Goal: Ask a question: Seek information or help from site administrators or community

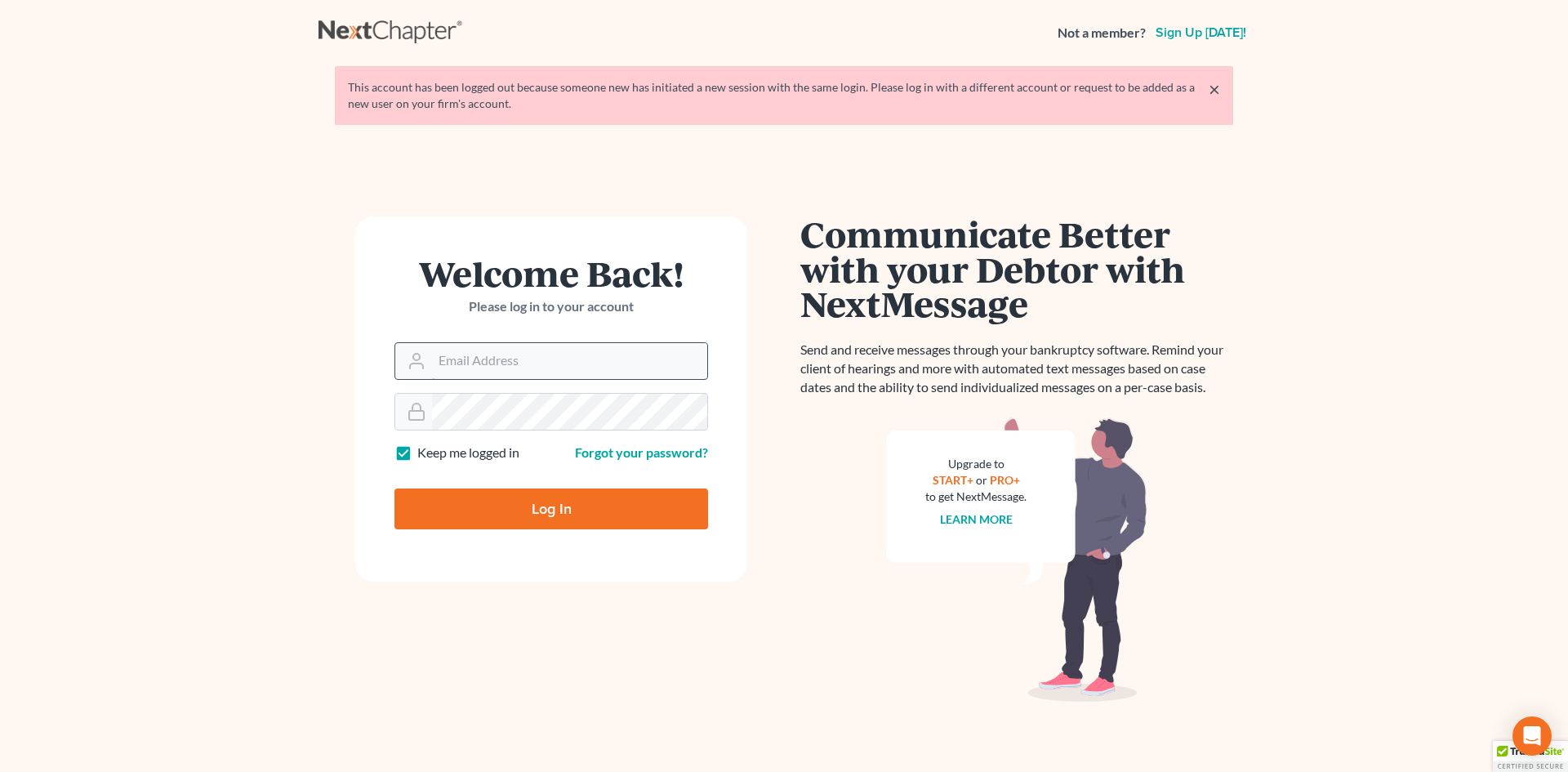
click at [566, 352] on input "Email Address" at bounding box center [569, 360] width 275 height 36
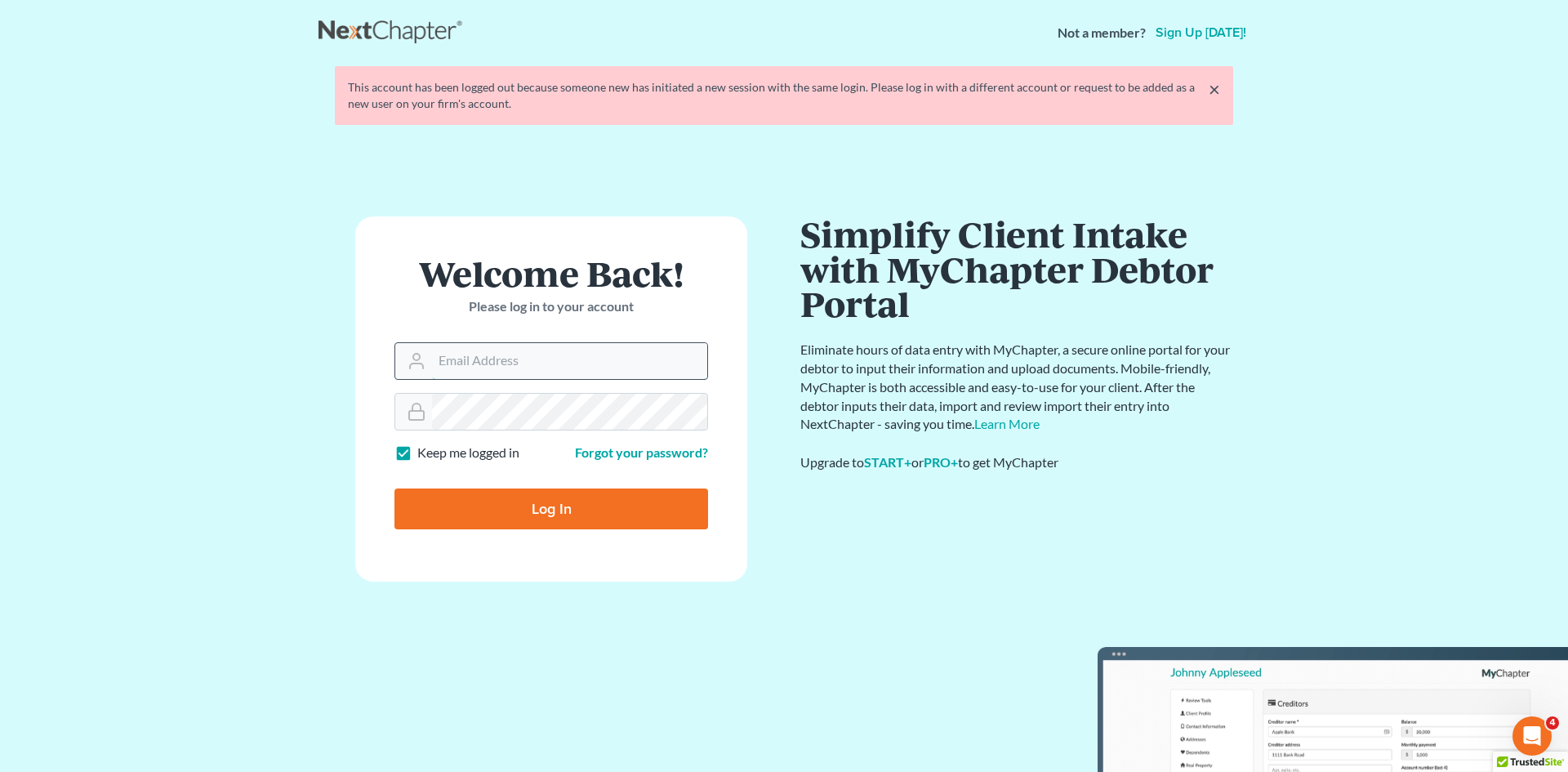
type input "GulleyLaw@gmail.com"
click at [516, 512] on input "Log In" at bounding box center [550, 509] width 314 height 41
type input "Thinking..."
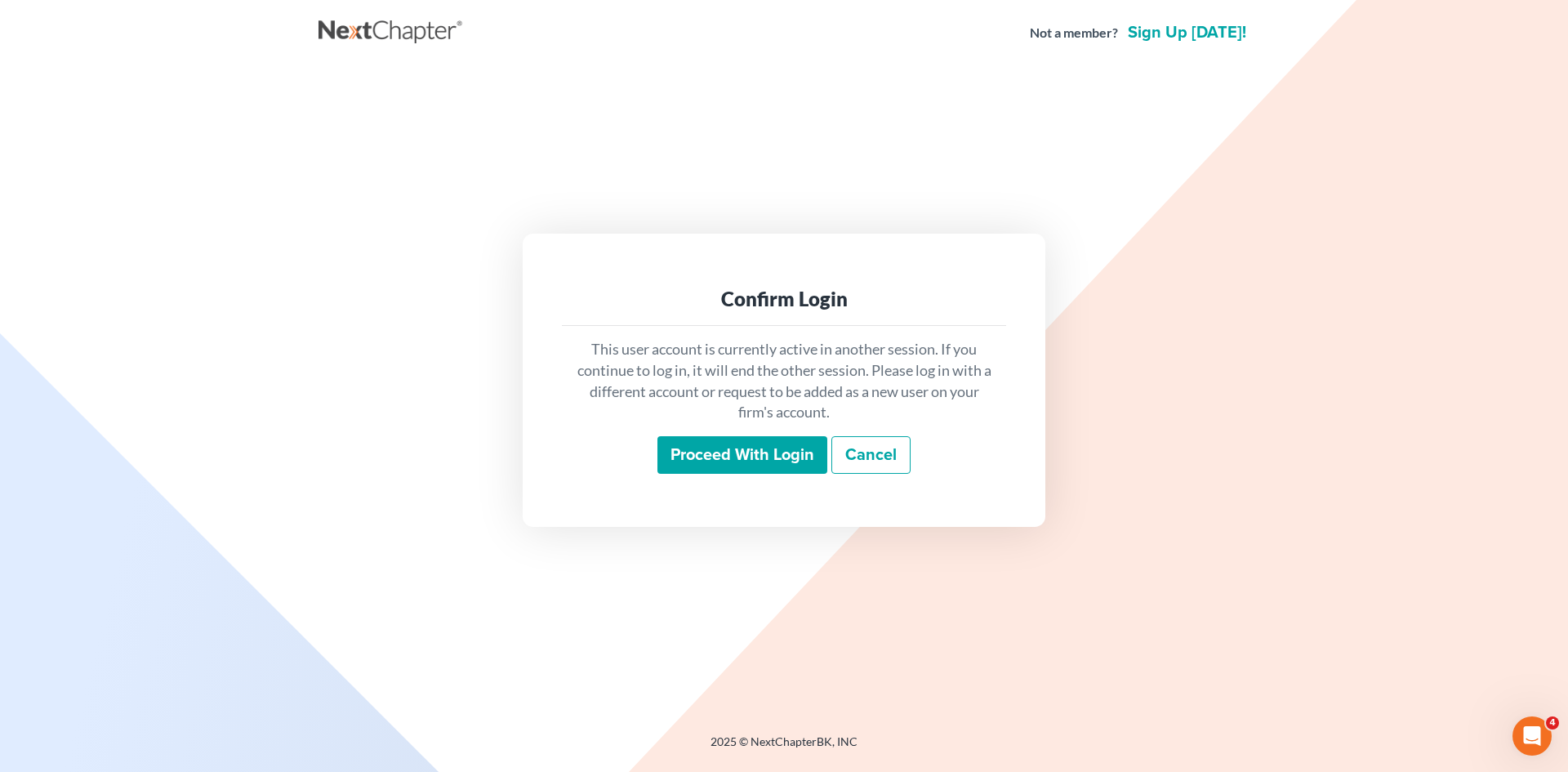
click at [797, 454] on input "Proceed with login" at bounding box center [742, 455] width 170 height 38
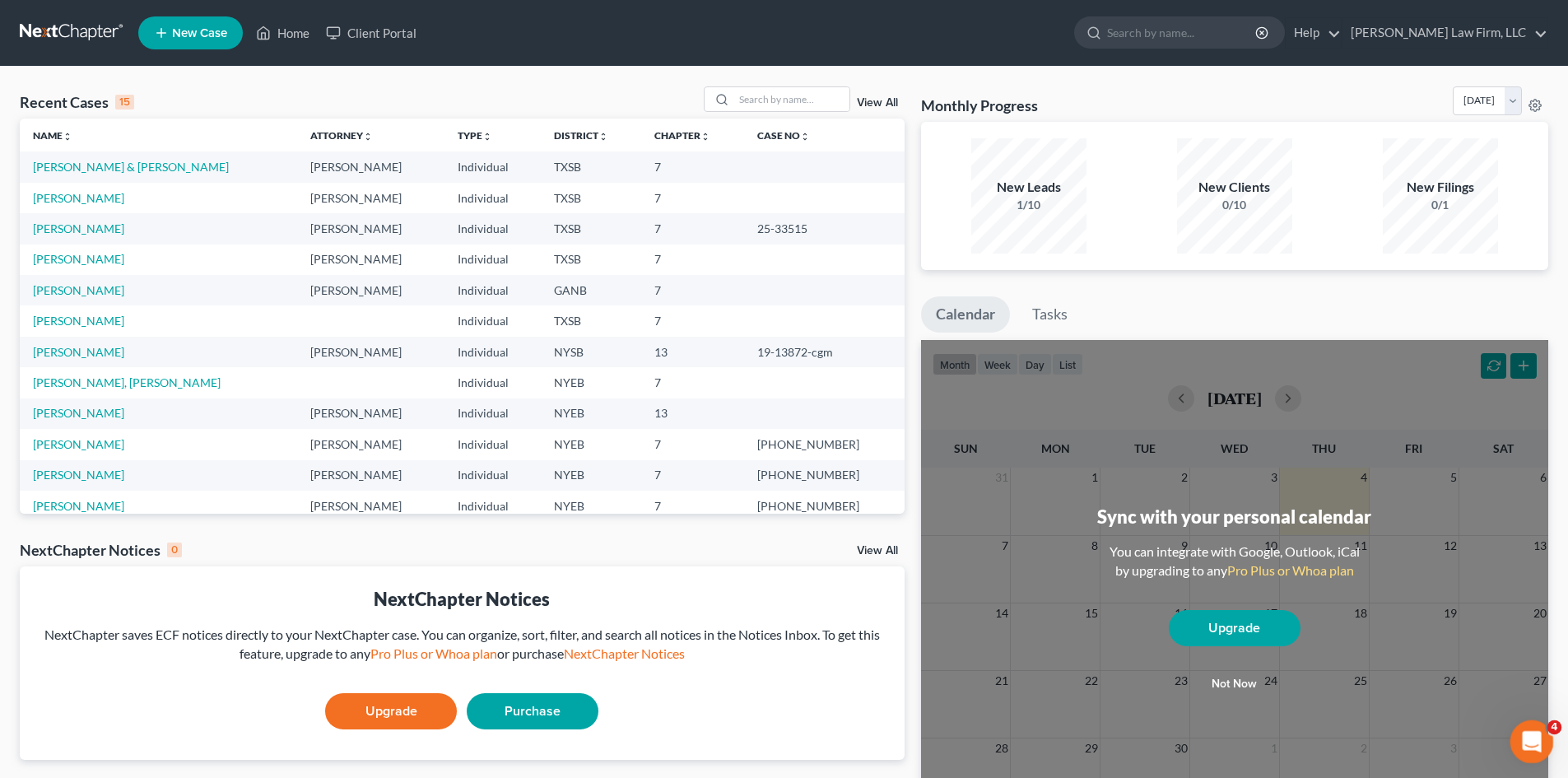
click at [1541, 744] on div "Open Intercom Messenger" at bounding box center [1529, 739] width 54 height 54
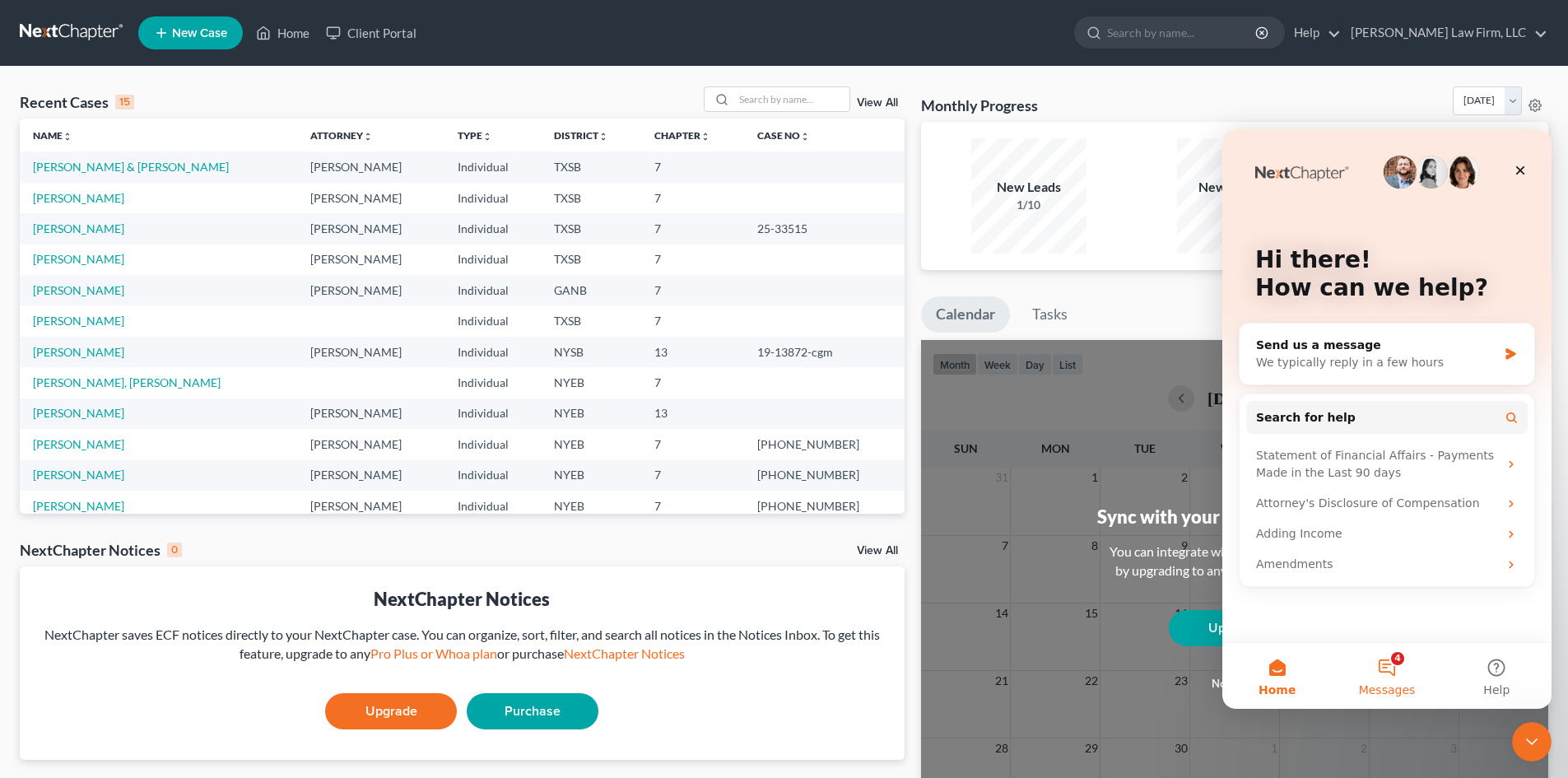
click at [1389, 686] on span "Messages" at bounding box center [1388, 690] width 57 height 12
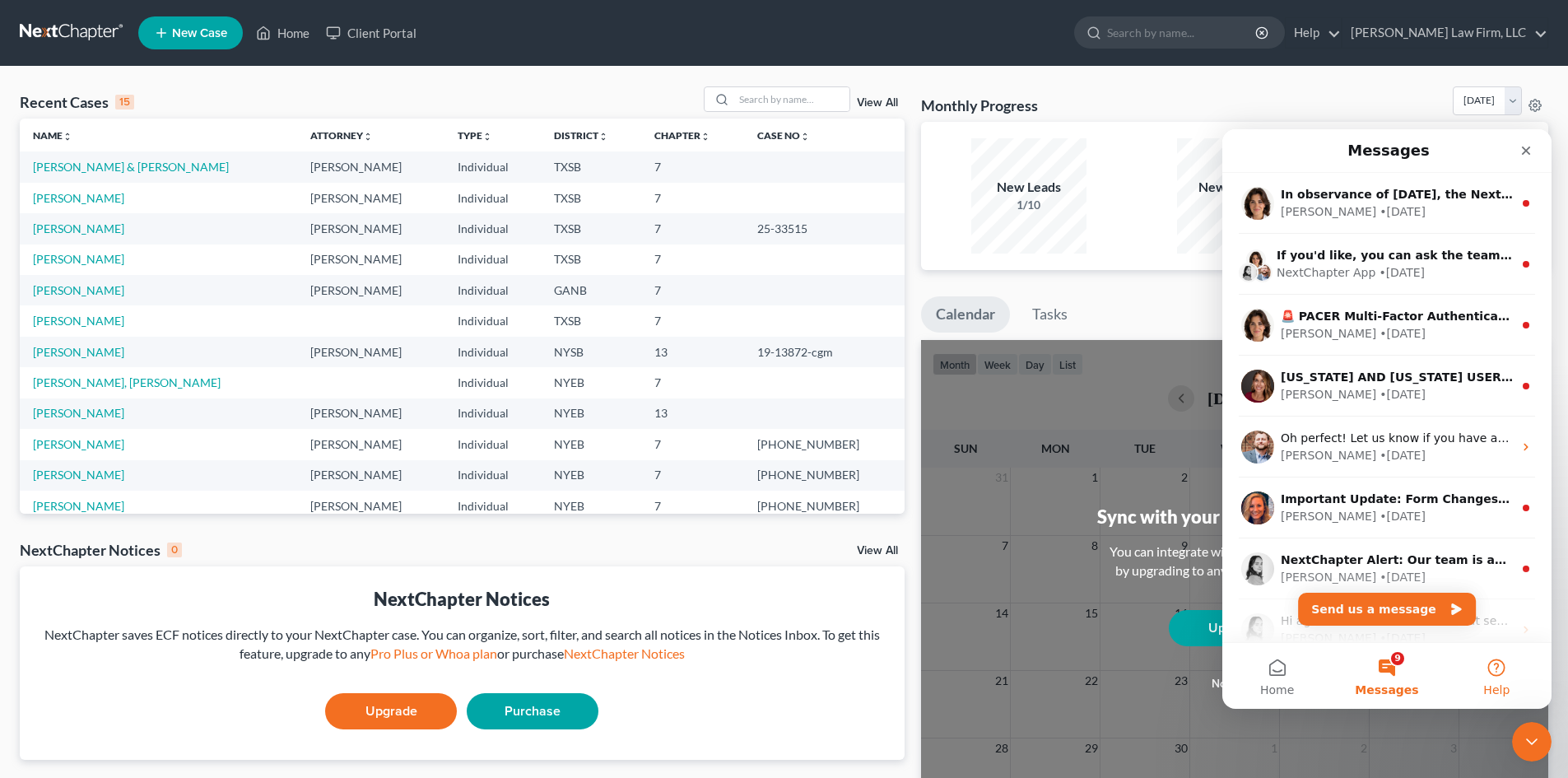
click at [1490, 677] on button "Help" at bounding box center [1497, 676] width 110 height 65
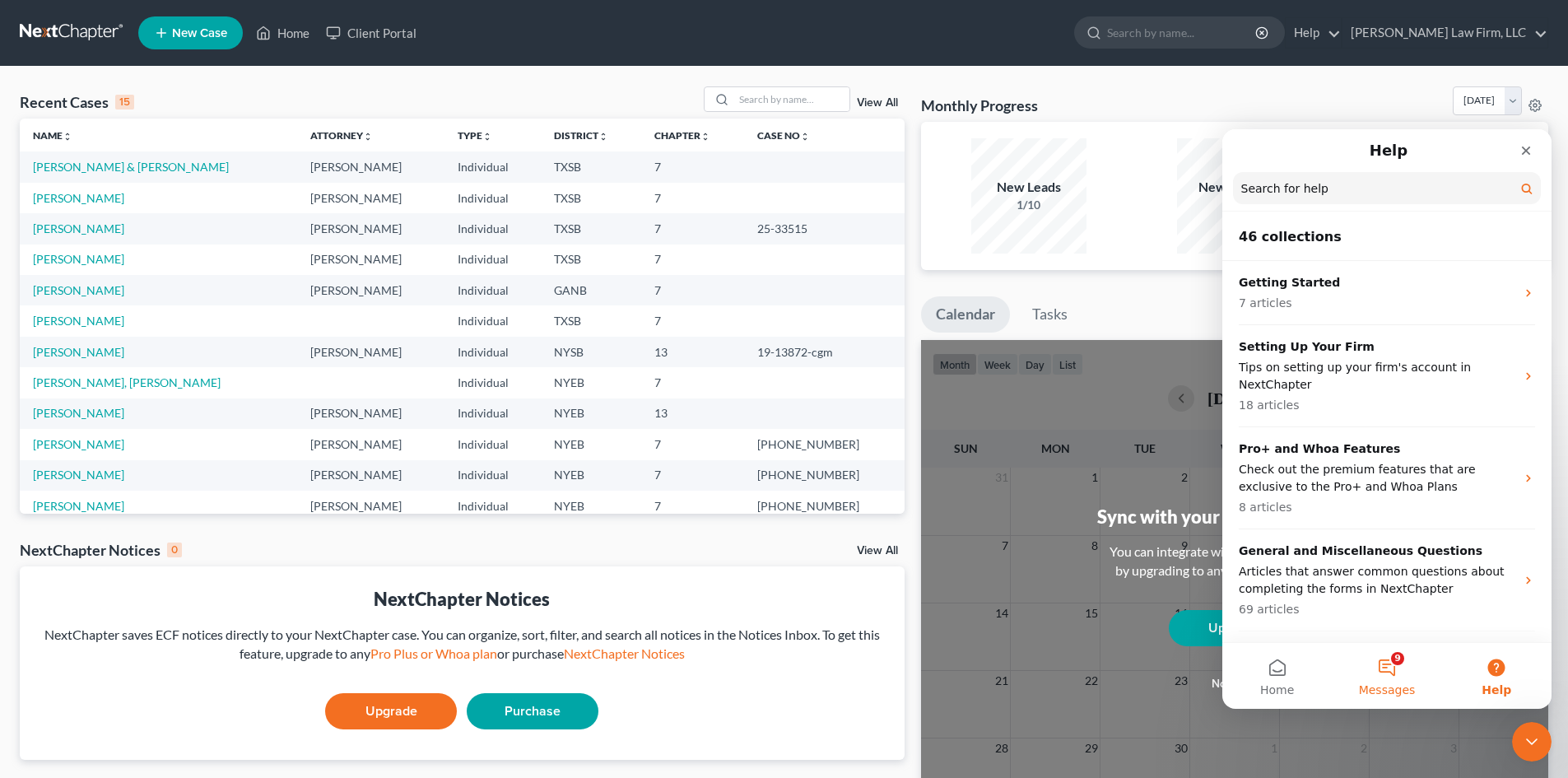
click at [1397, 661] on button "9 Messages" at bounding box center [1386, 676] width 110 height 65
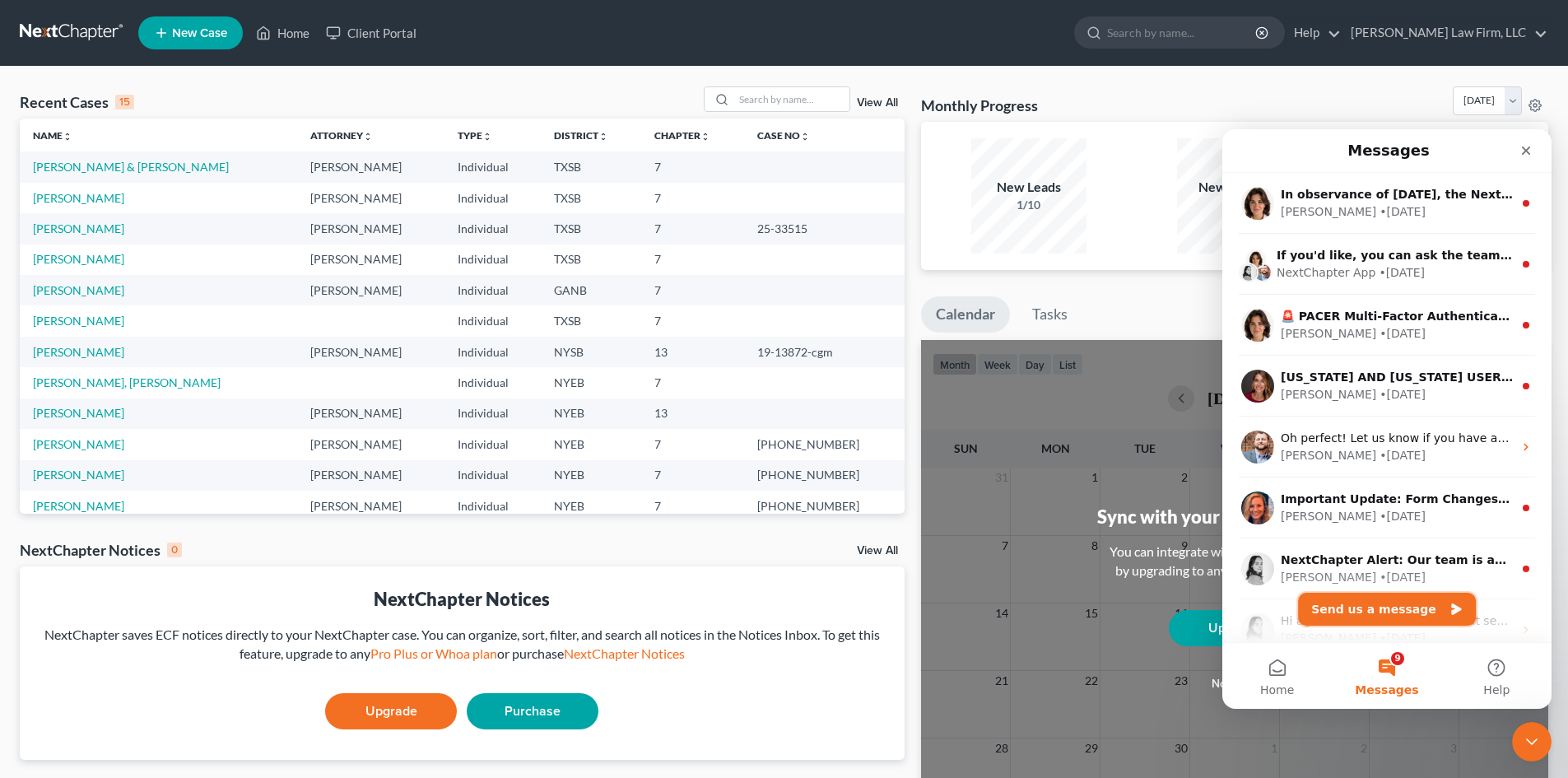
click at [1409, 601] on button "Send us a message" at bounding box center [1386, 609] width 178 height 33
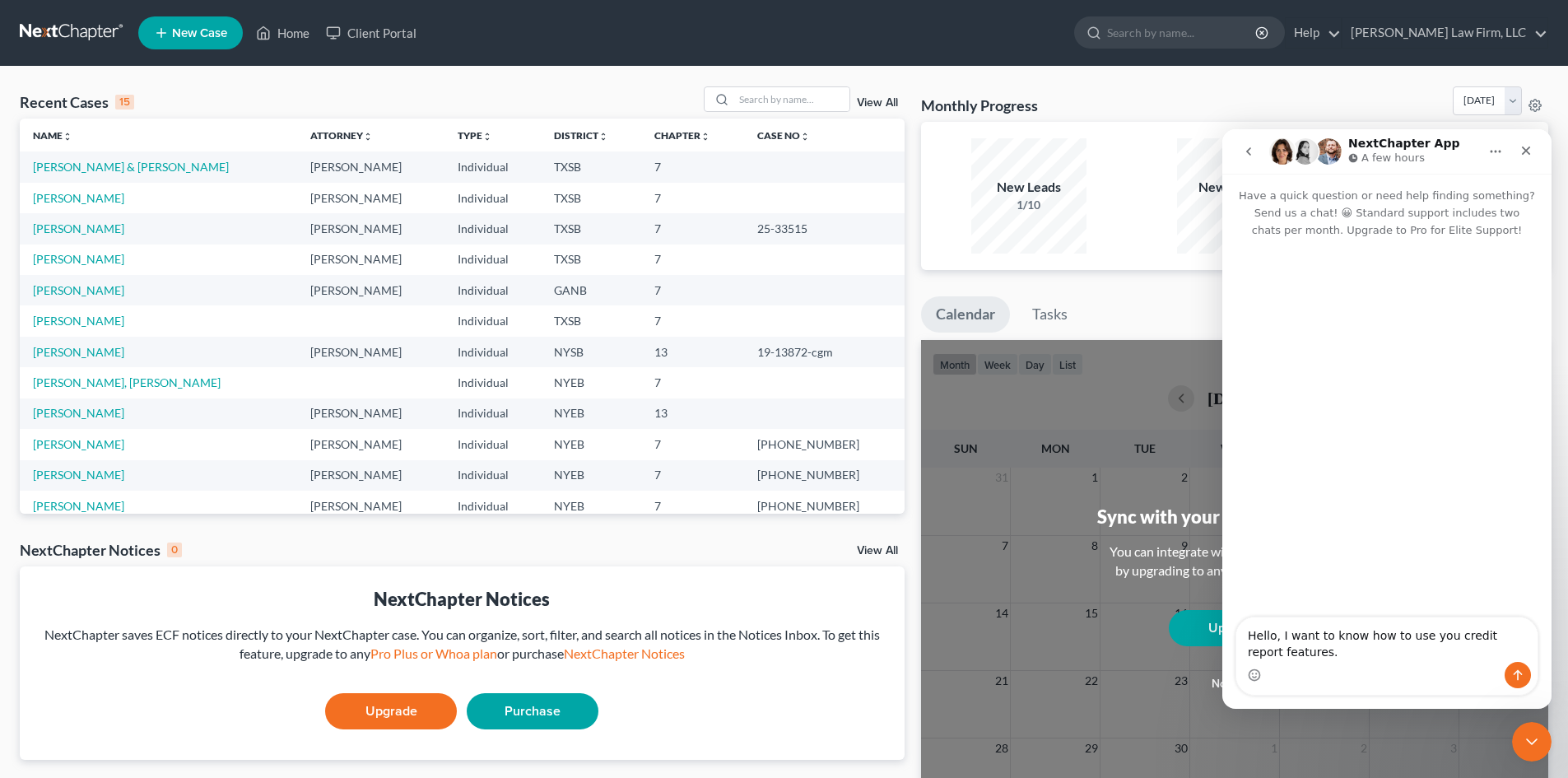
type textarea "Hello, I want to know how to use you credit report features."
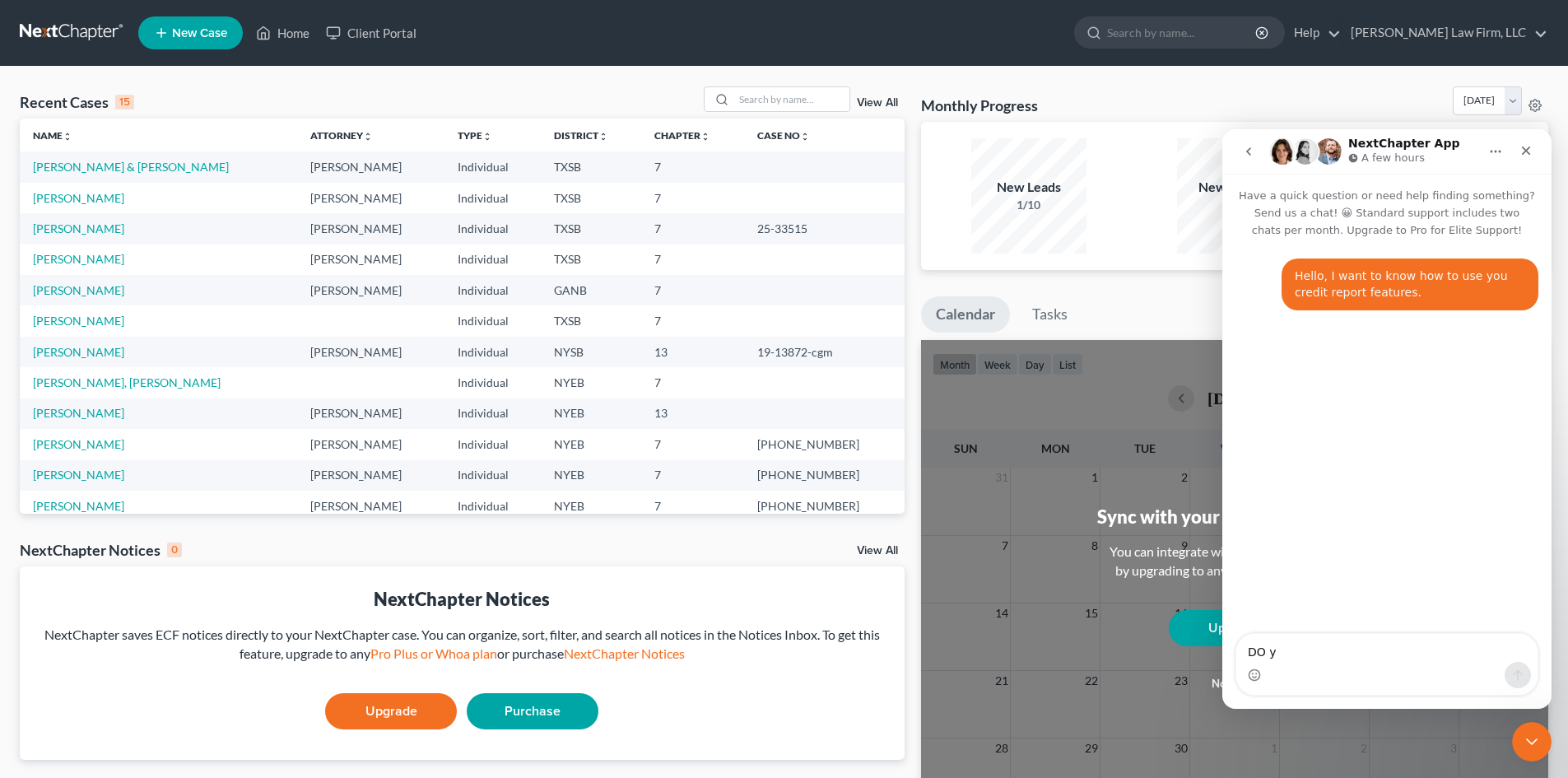
type textarea "DO y"
type textarea "D"
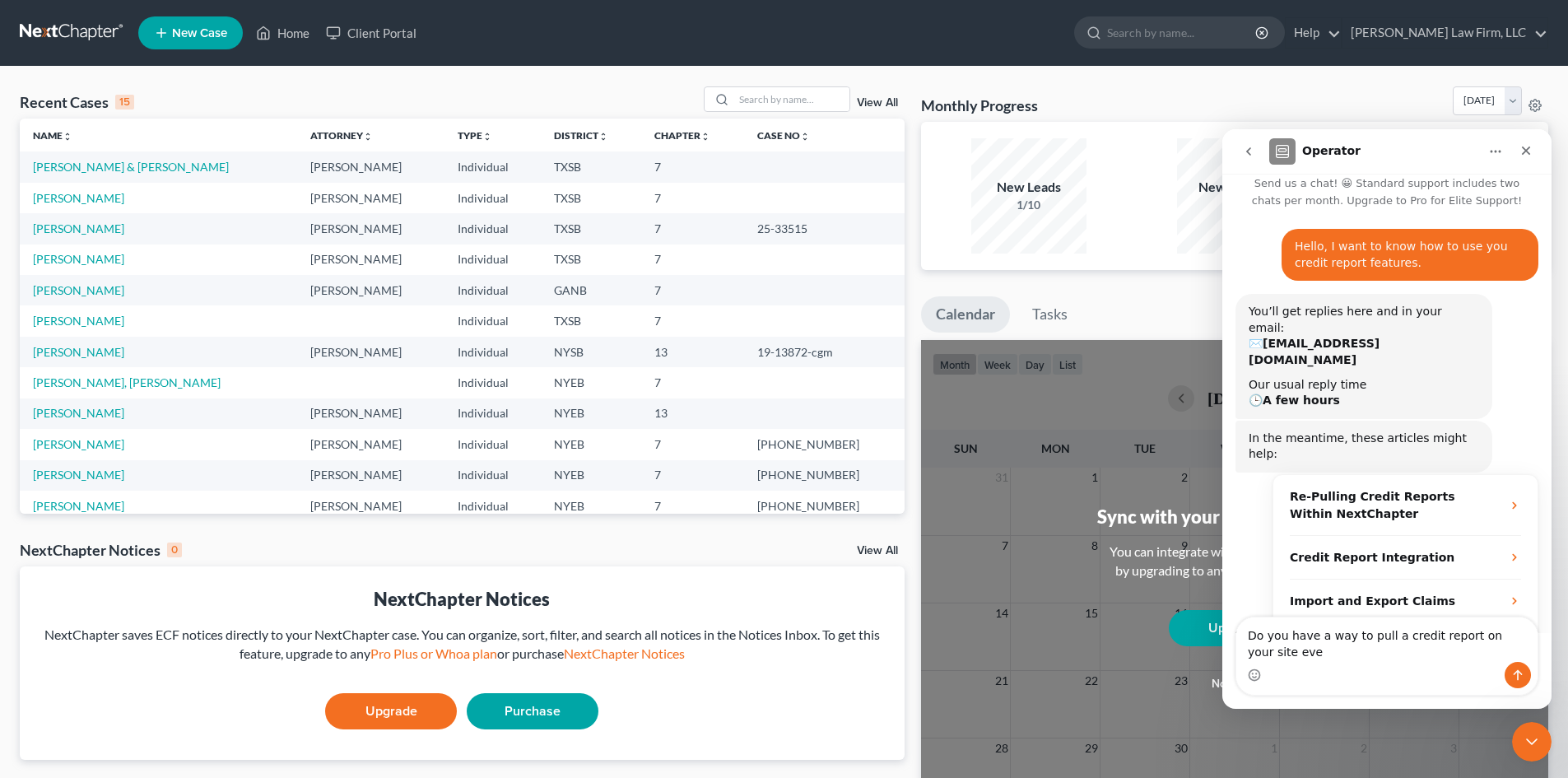
scroll to position [46, 0]
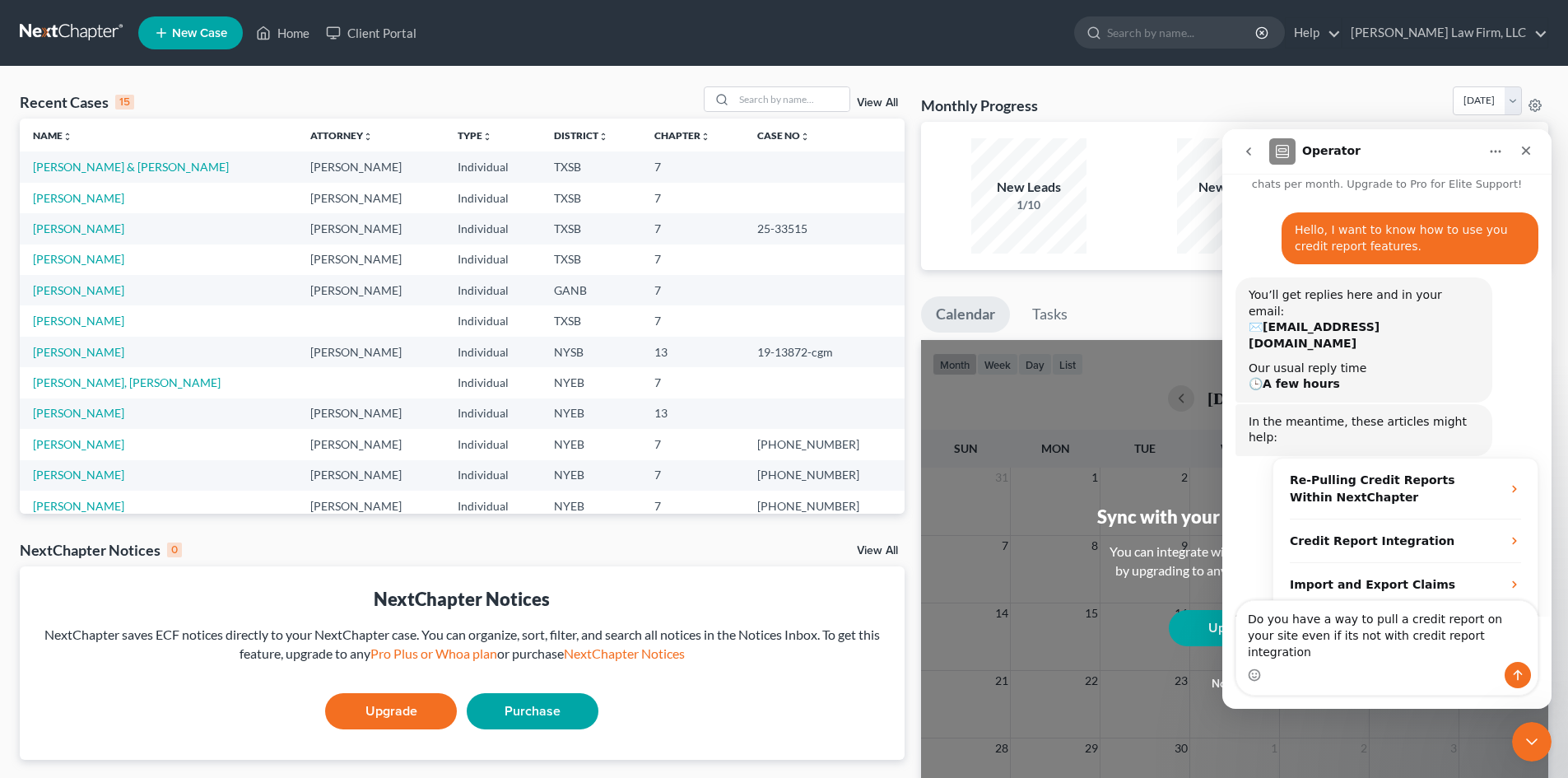
type textarea "Do you have a way to pull a credit report on your site even if its not with cre…"
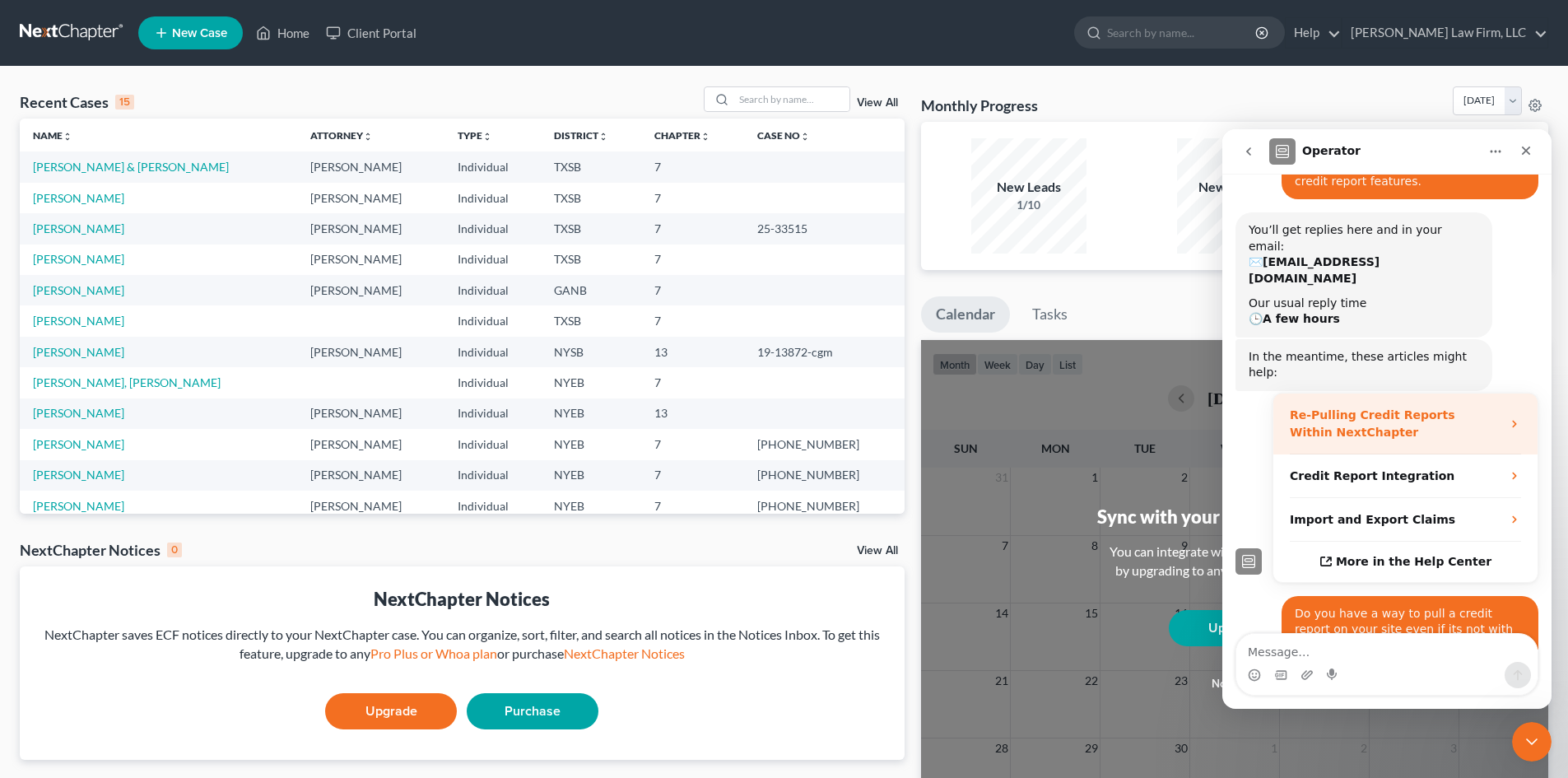
click at [1513, 418] on icon "Operator says…" at bounding box center [1515, 424] width 13 height 13
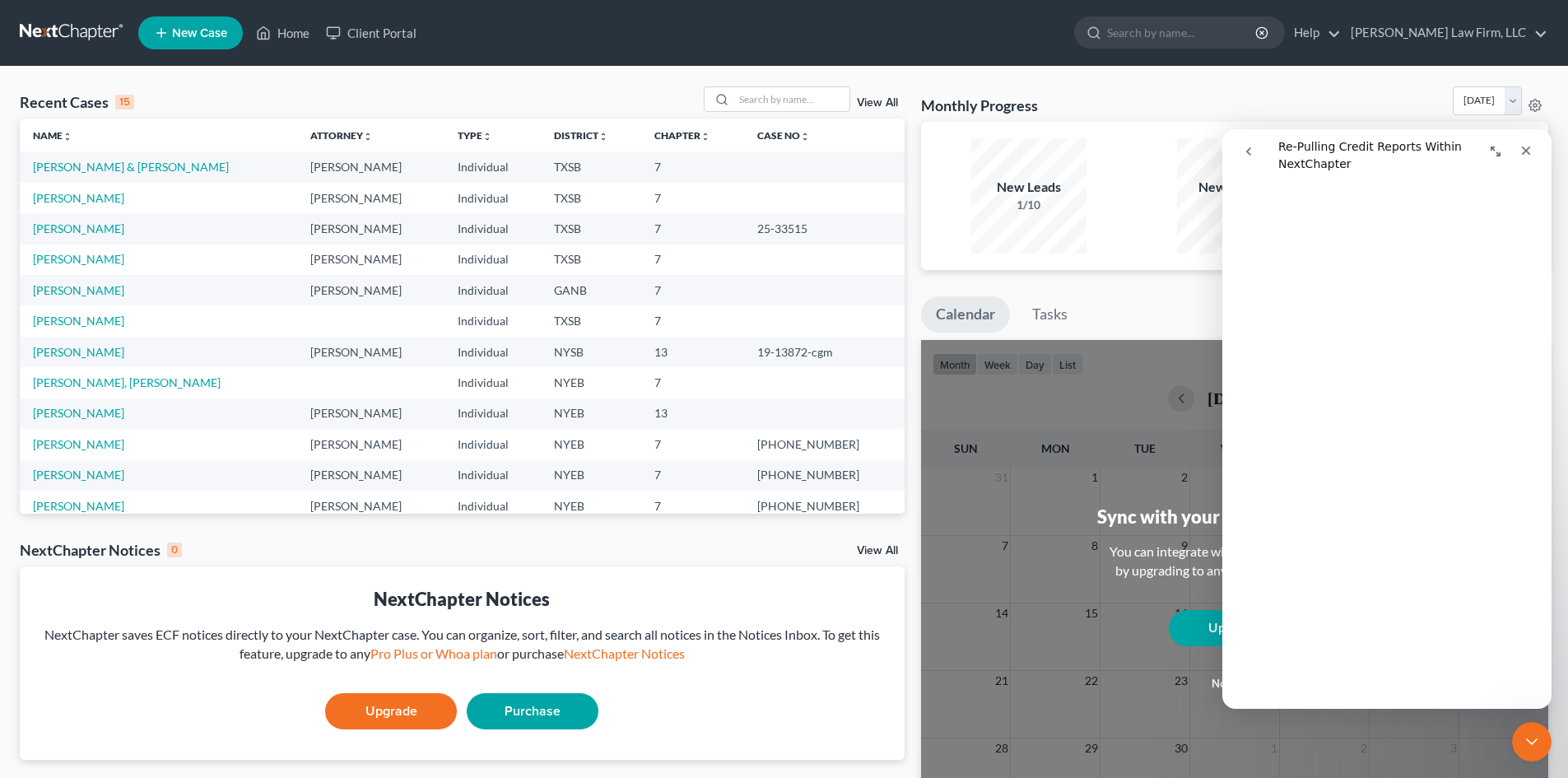
scroll to position [247, 0]
click at [1242, 154] on button "go back" at bounding box center [1249, 151] width 31 height 31
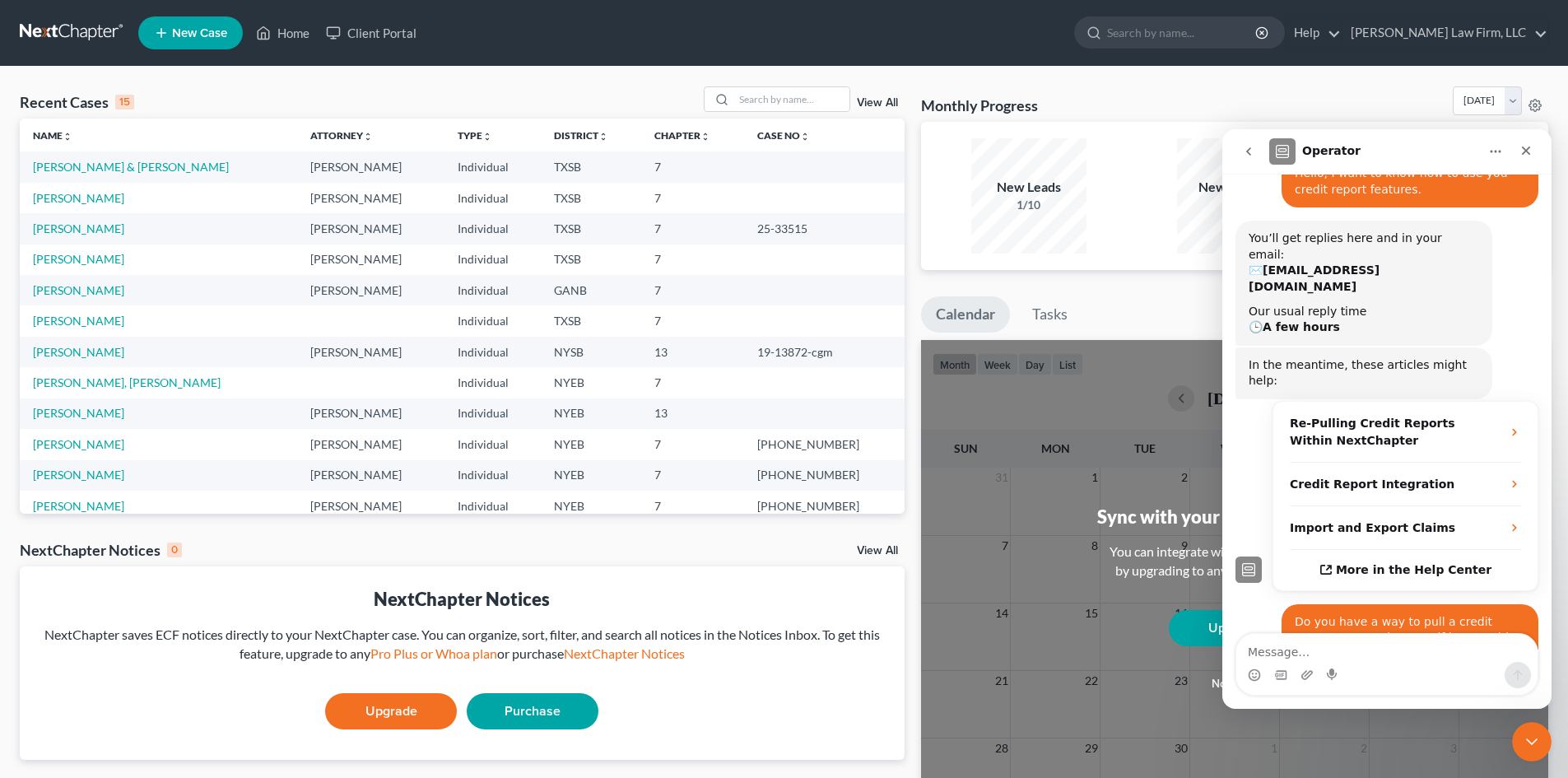
scroll to position [112, 0]
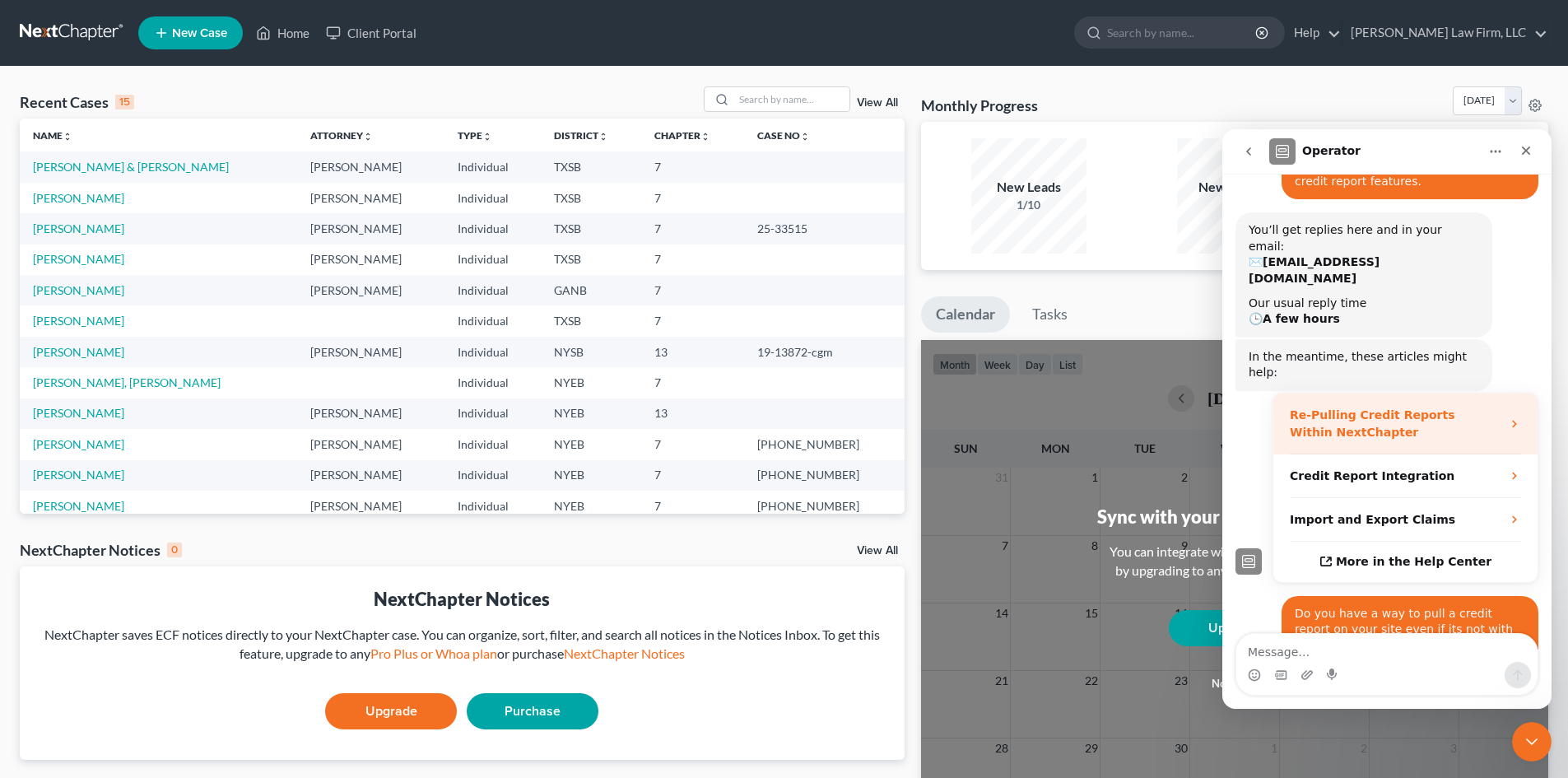
click at [1495, 394] on div "Re-Pulling Credit Reports Within NextChapter" at bounding box center [1406, 424] width 265 height 61
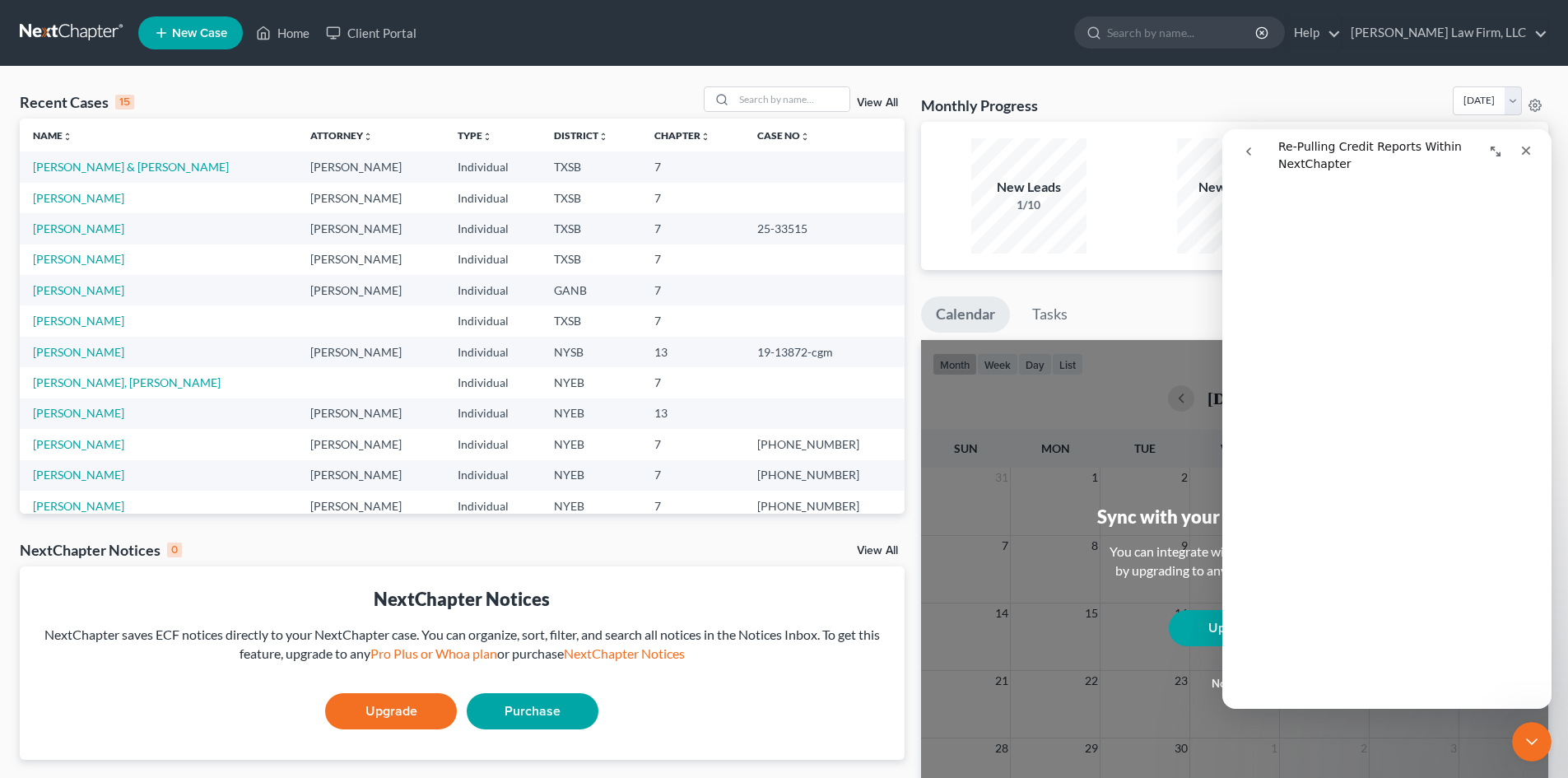
scroll to position [247, 0]
click at [176, 168] on link "[PERSON_NAME] & [PERSON_NAME]" at bounding box center [131, 166] width 196 height 14
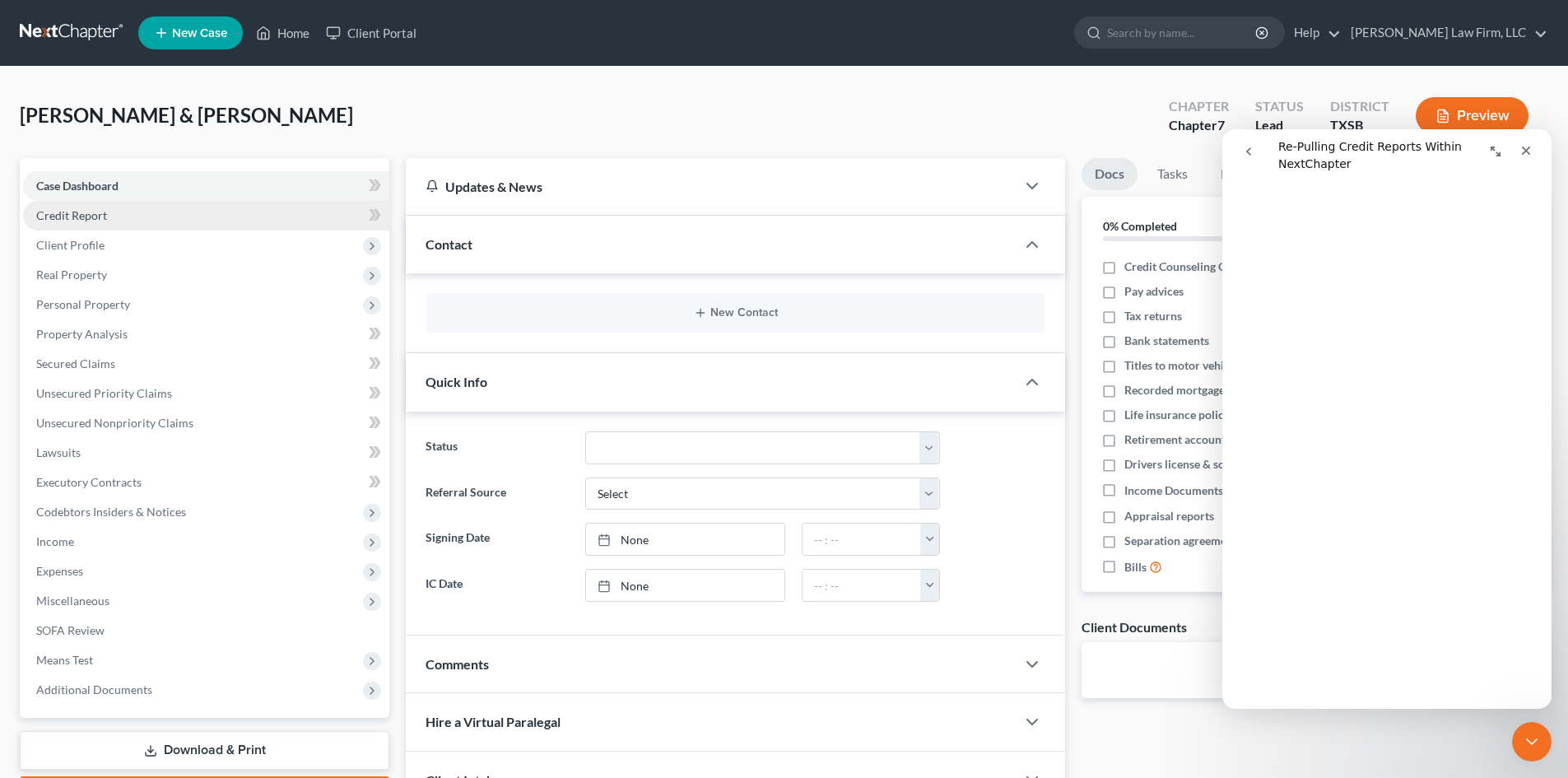
click at [89, 209] on span "Credit Report" at bounding box center [71, 215] width 71 height 14
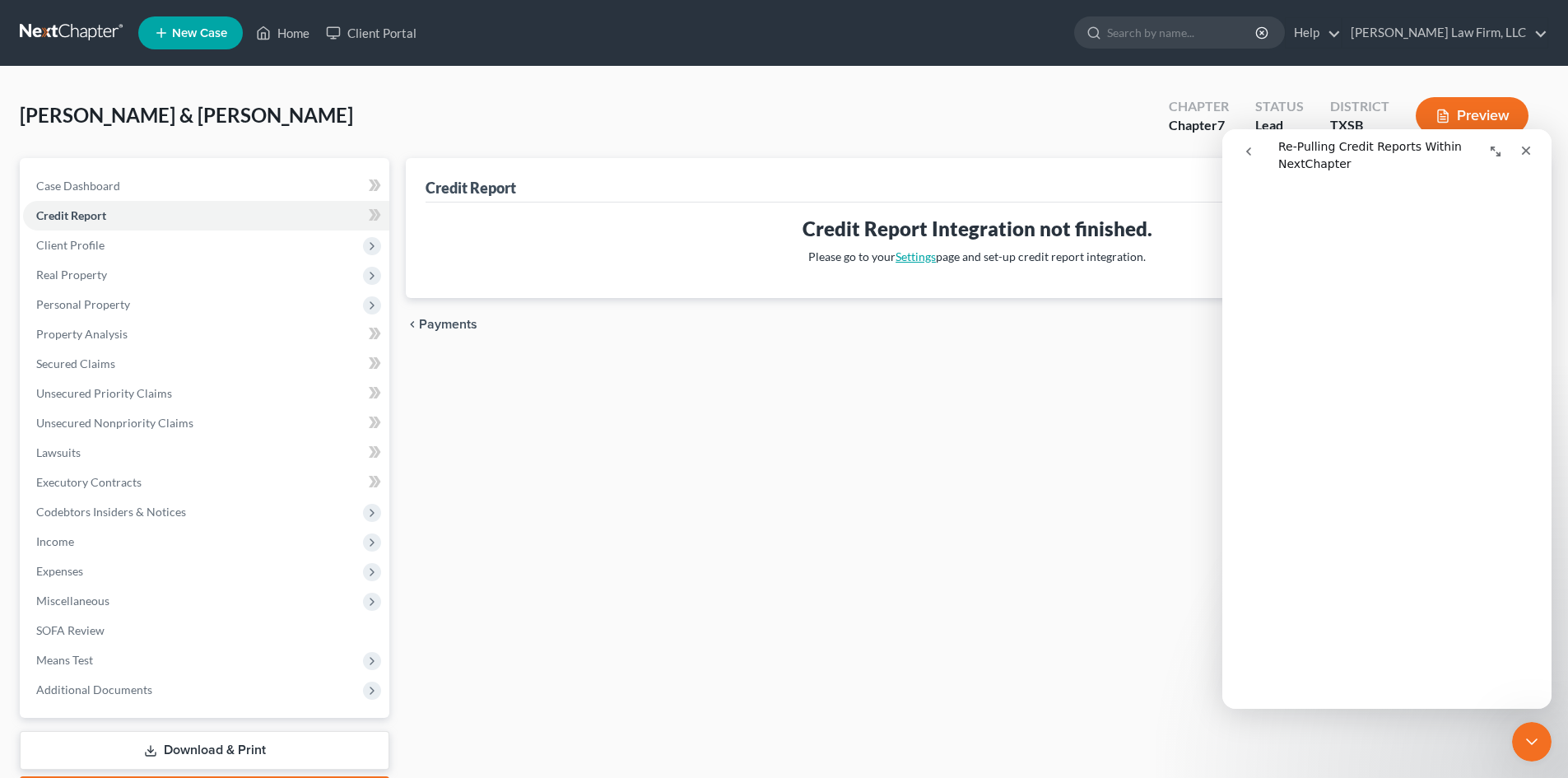
click at [920, 258] on link "Settings" at bounding box center [916, 256] width 41 height 14
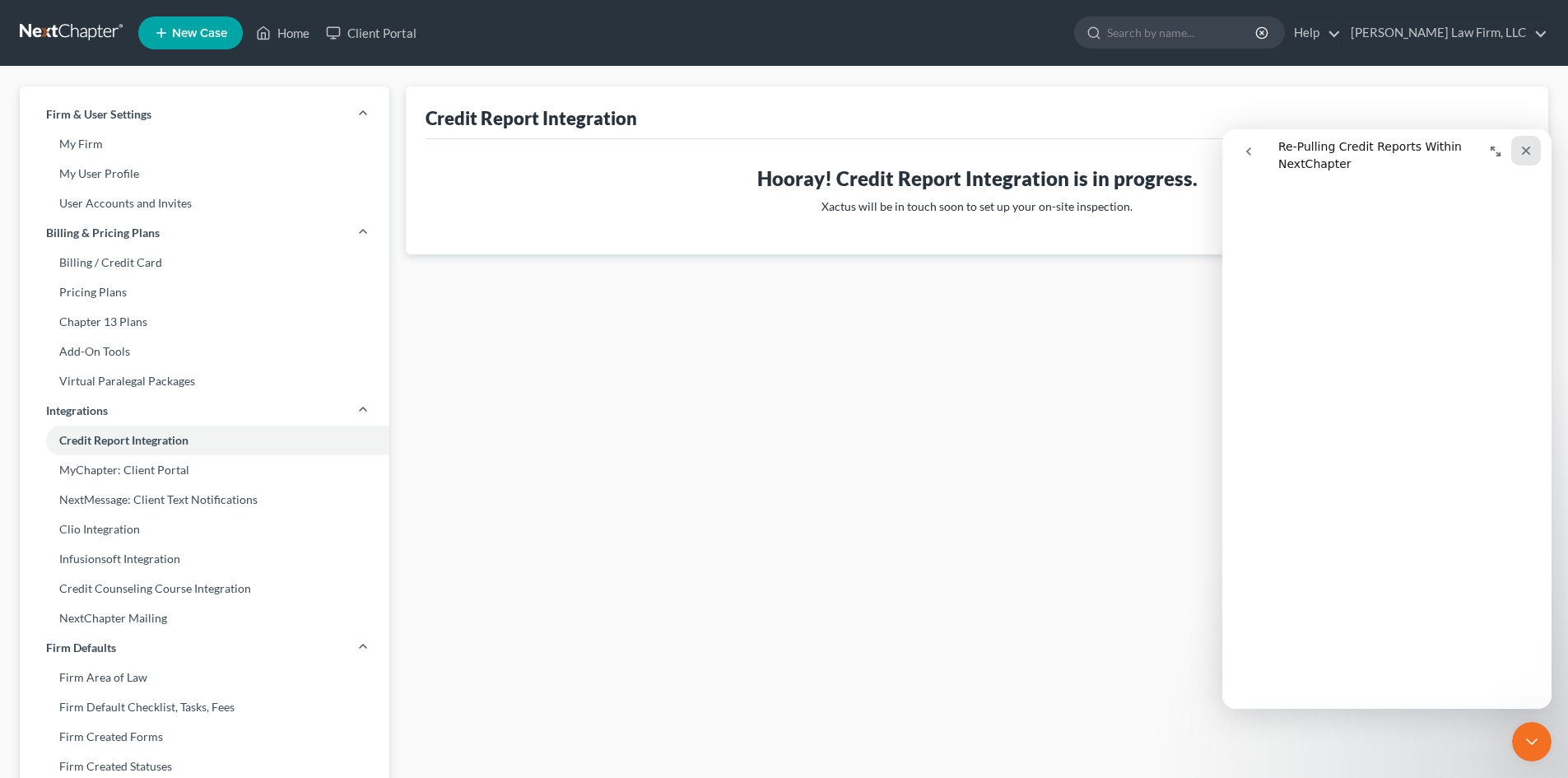
click at [1523, 153] on icon "Close" at bounding box center [1527, 151] width 9 height 9
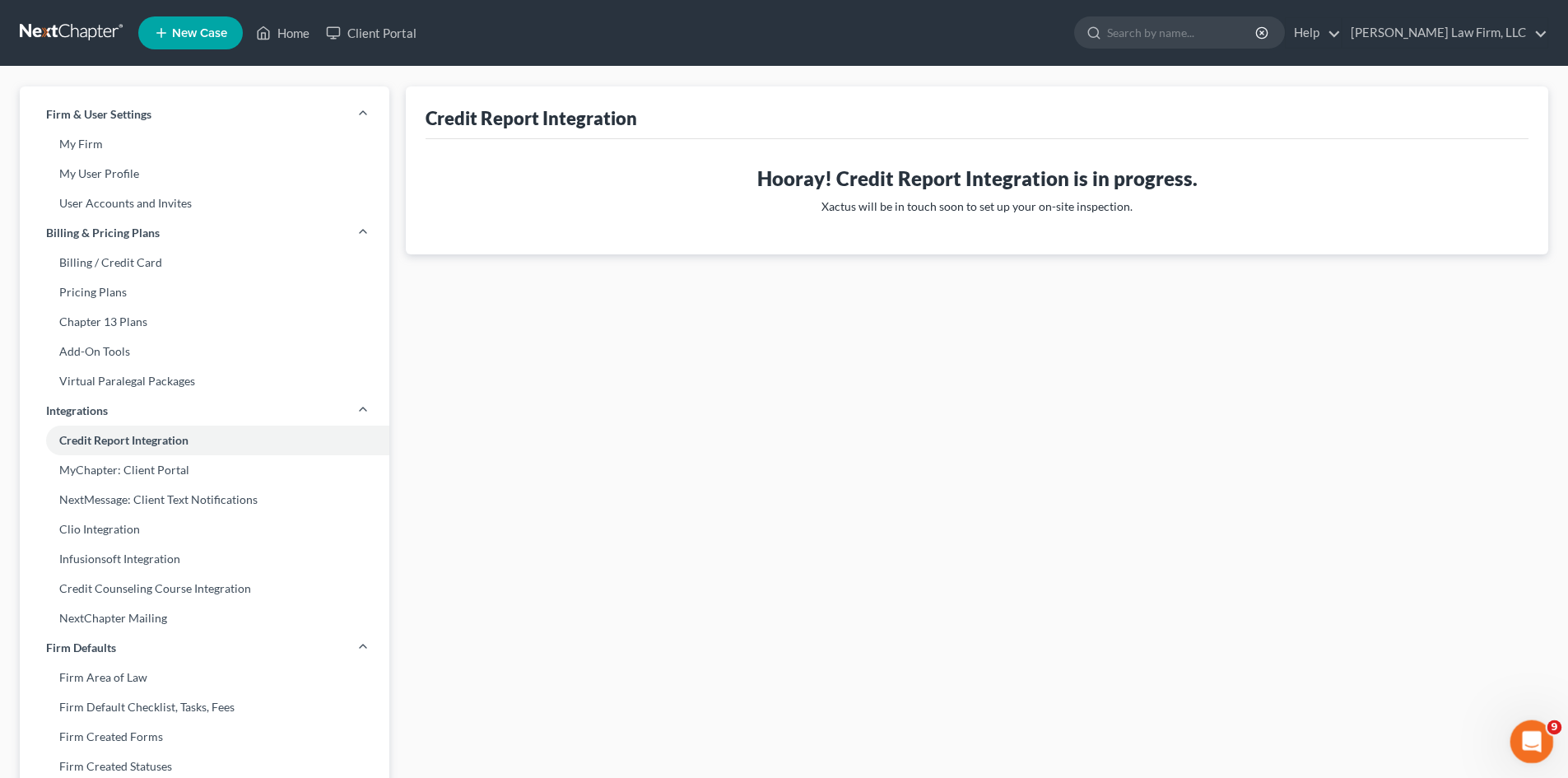
click at [1538, 728] on div "Open Intercom Messenger" at bounding box center [1529, 739] width 54 height 54
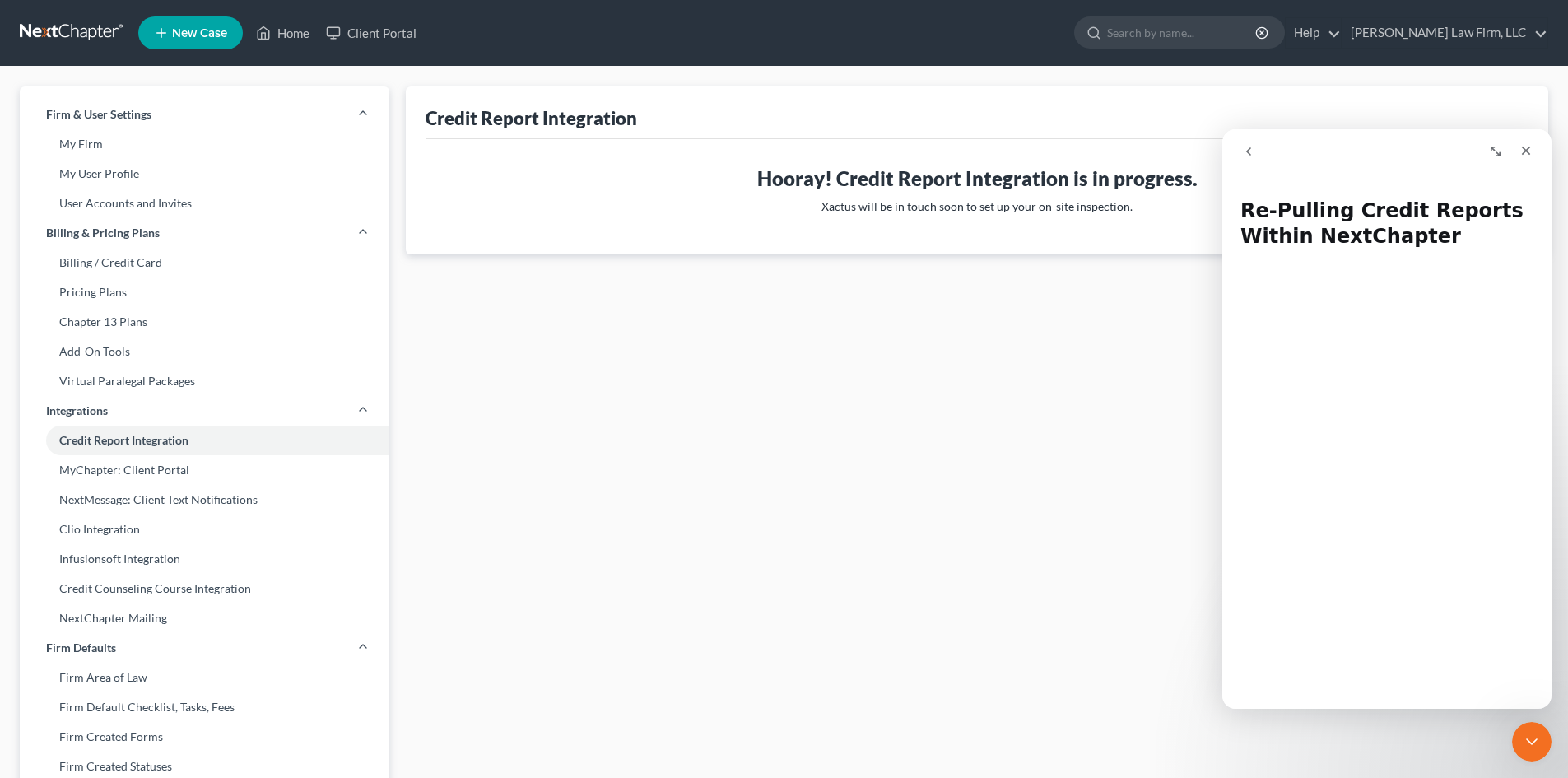
click at [1244, 157] on icon "go back" at bounding box center [1249, 151] width 13 height 13
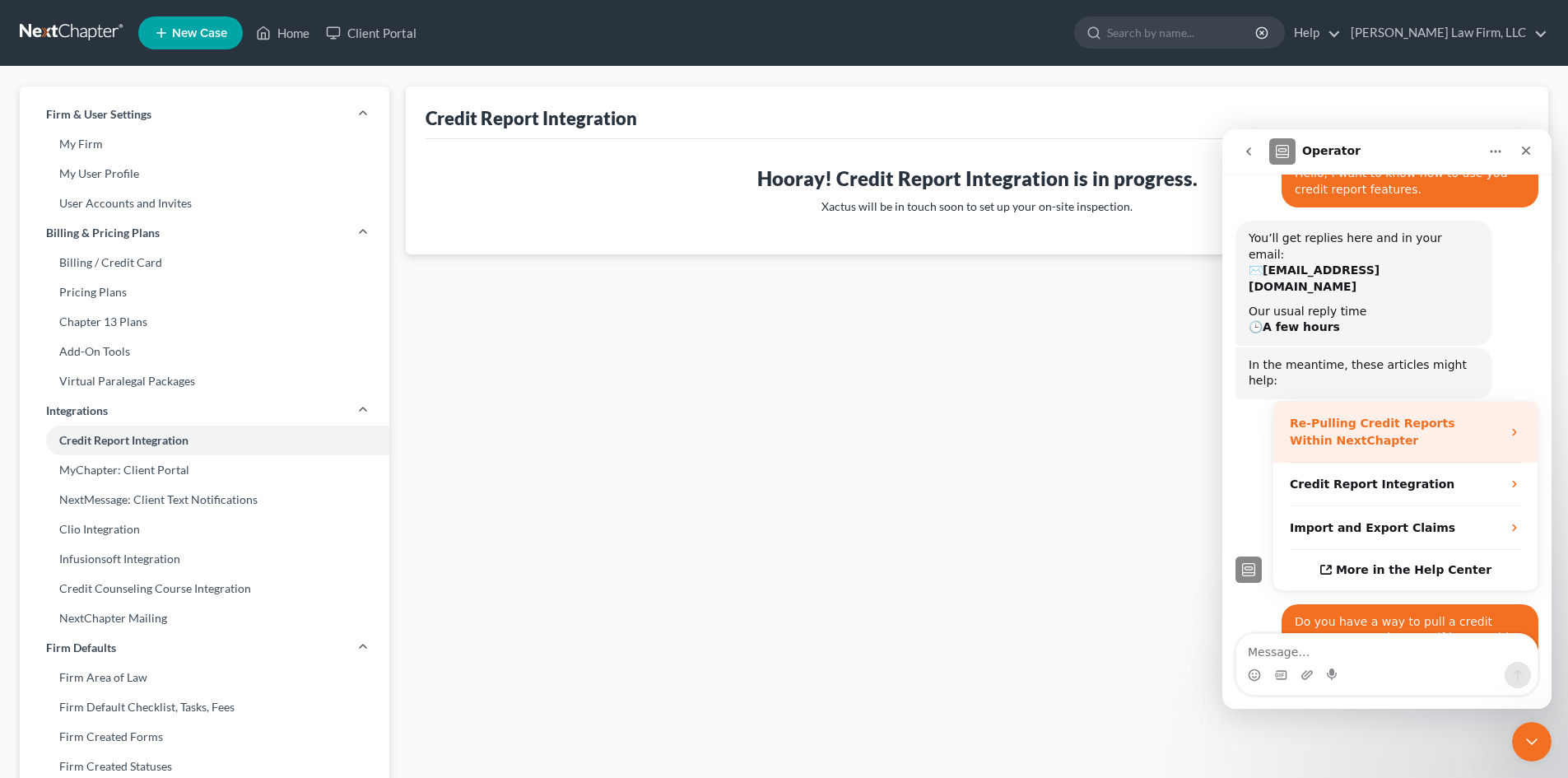
scroll to position [112, 0]
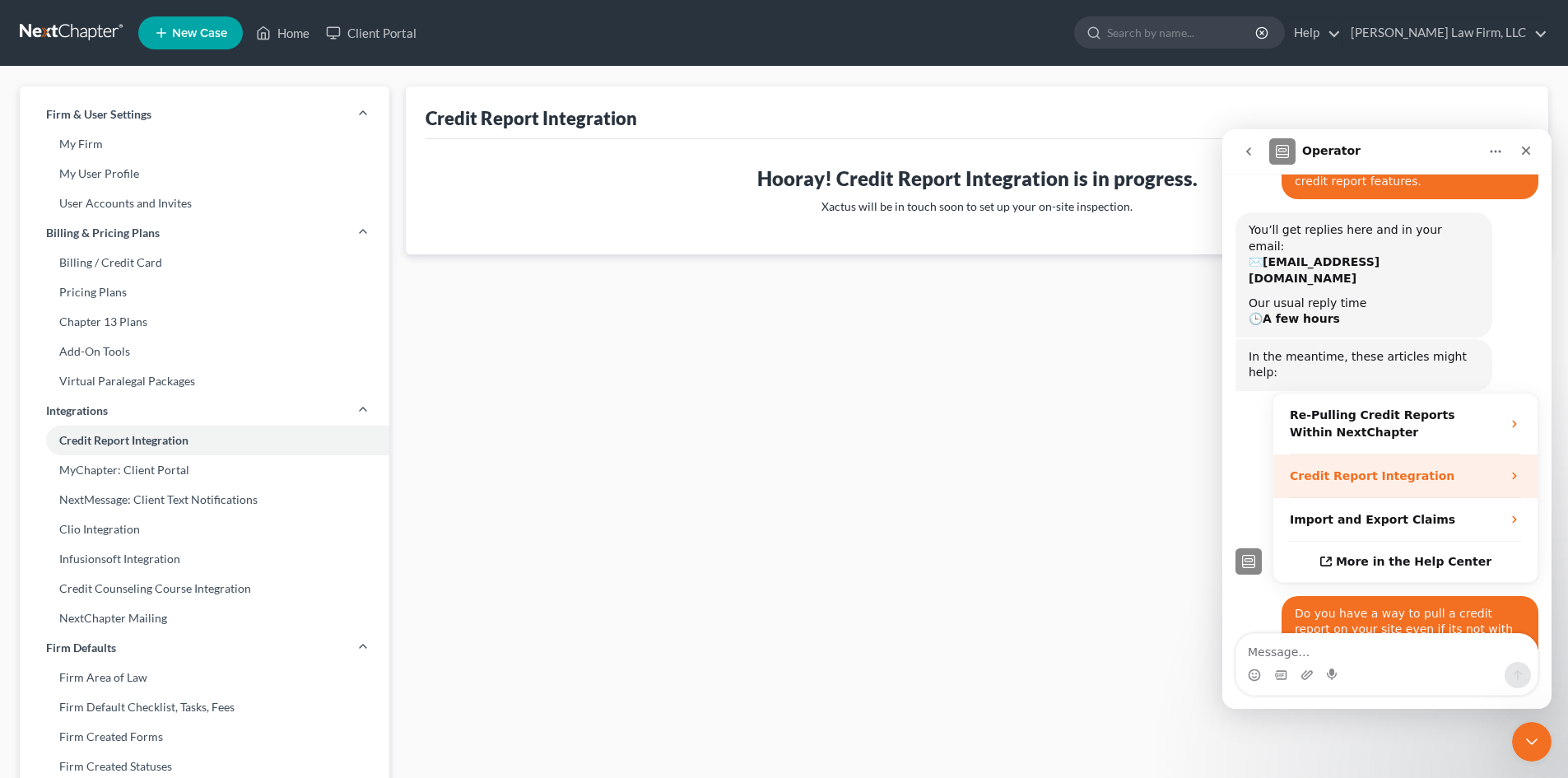
click at [1496, 454] on div "Credit Report Integration" at bounding box center [1406, 476] width 265 height 43
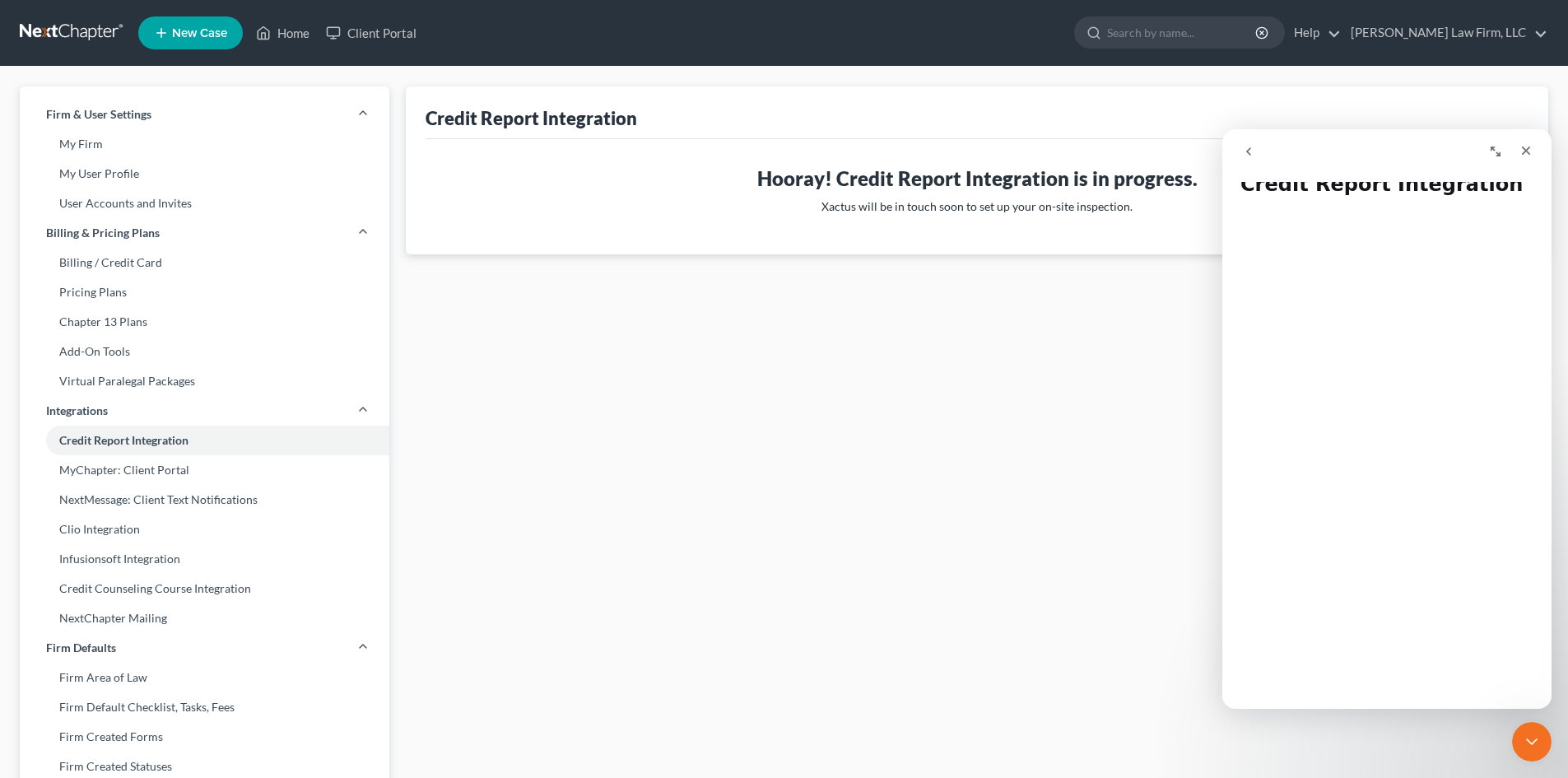
scroll to position [0, 0]
click at [1530, 30] on link "[PERSON_NAME] Law Firm, LLC" at bounding box center [1445, 33] width 205 height 29
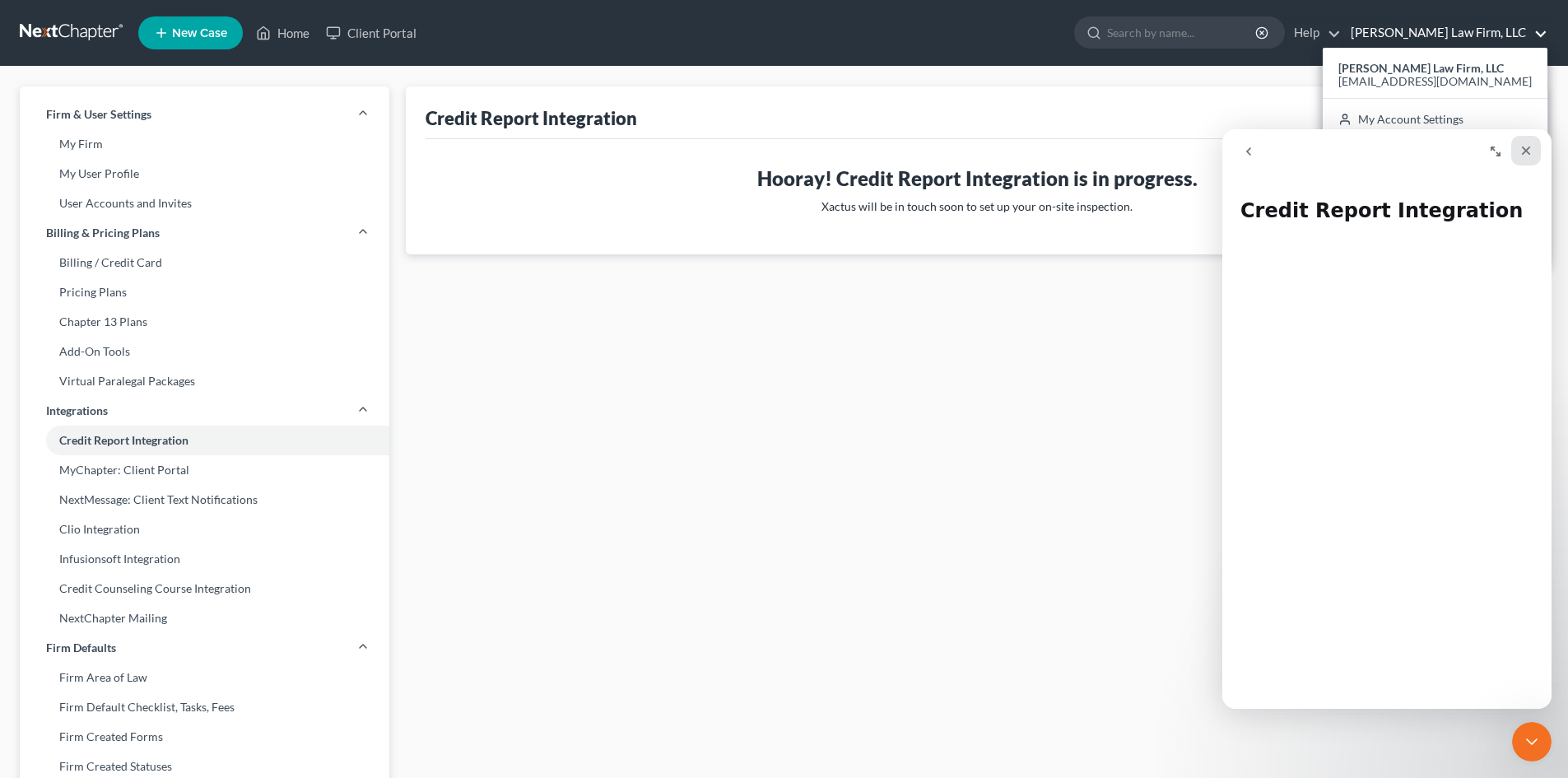
click at [1529, 154] on icon "Close" at bounding box center [1527, 151] width 9 height 9
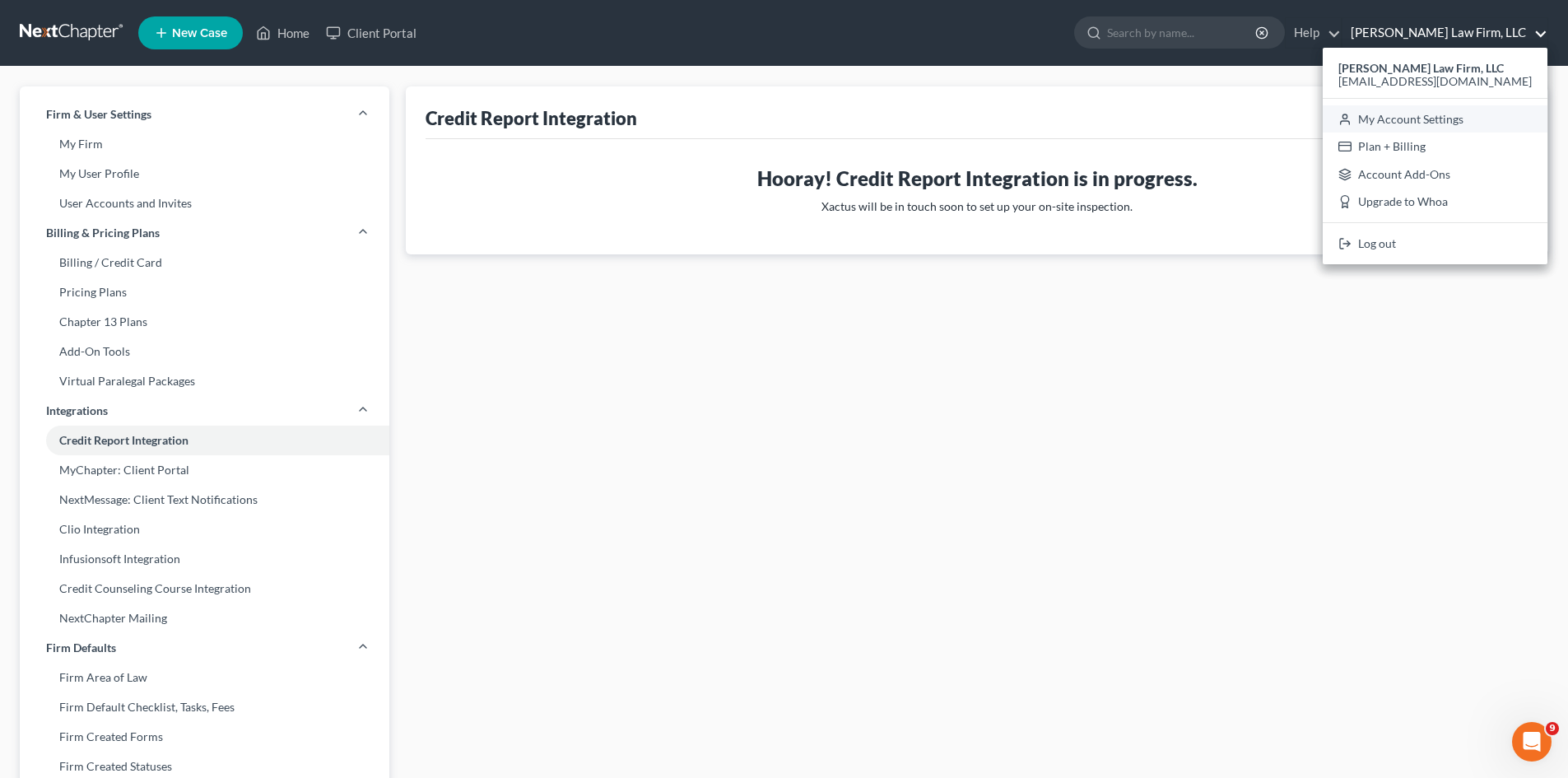
click at [1483, 116] on link "My Account Settings" at bounding box center [1435, 119] width 225 height 28
select select "24"
select select "35"
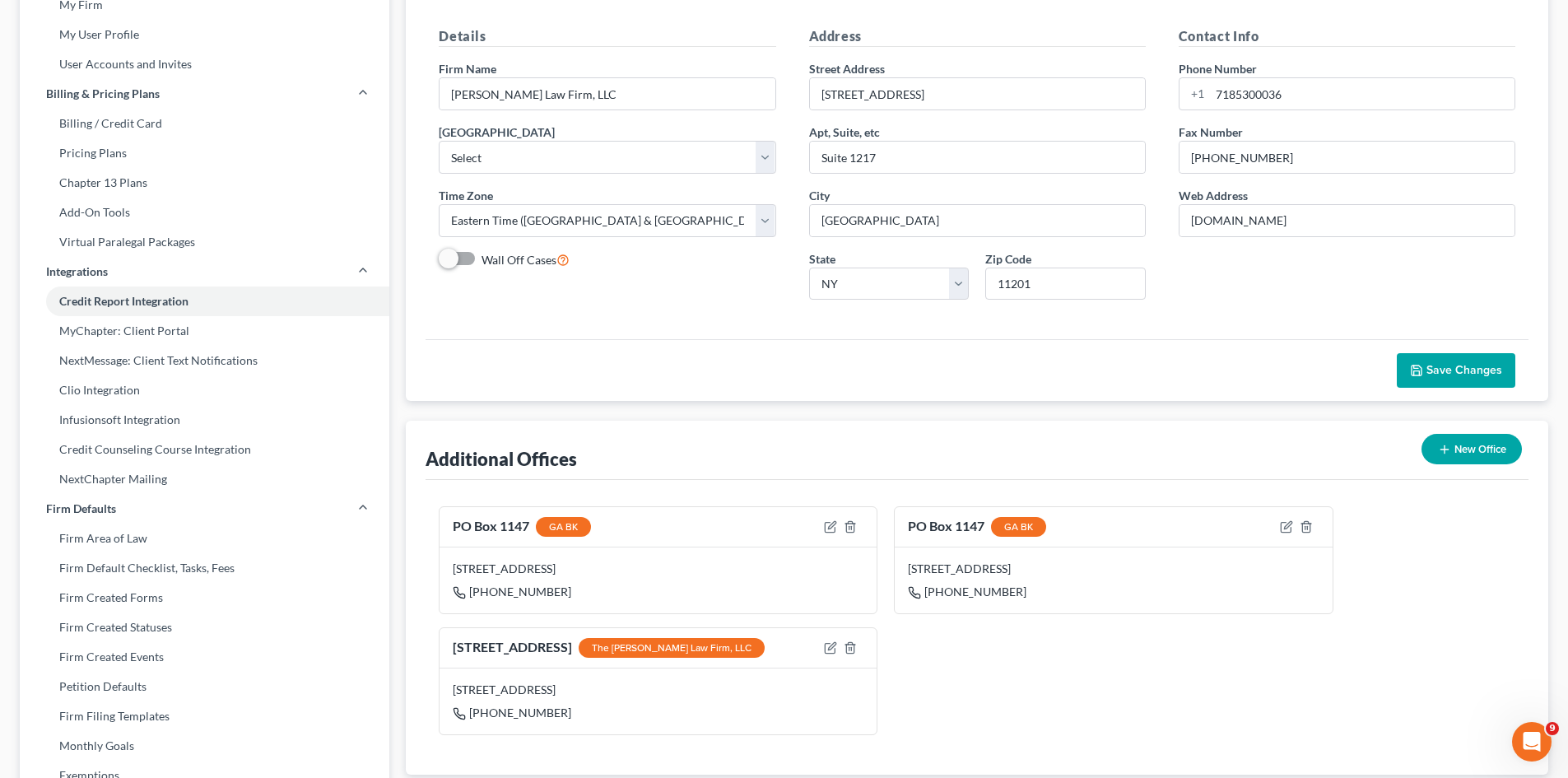
scroll to position [29, 0]
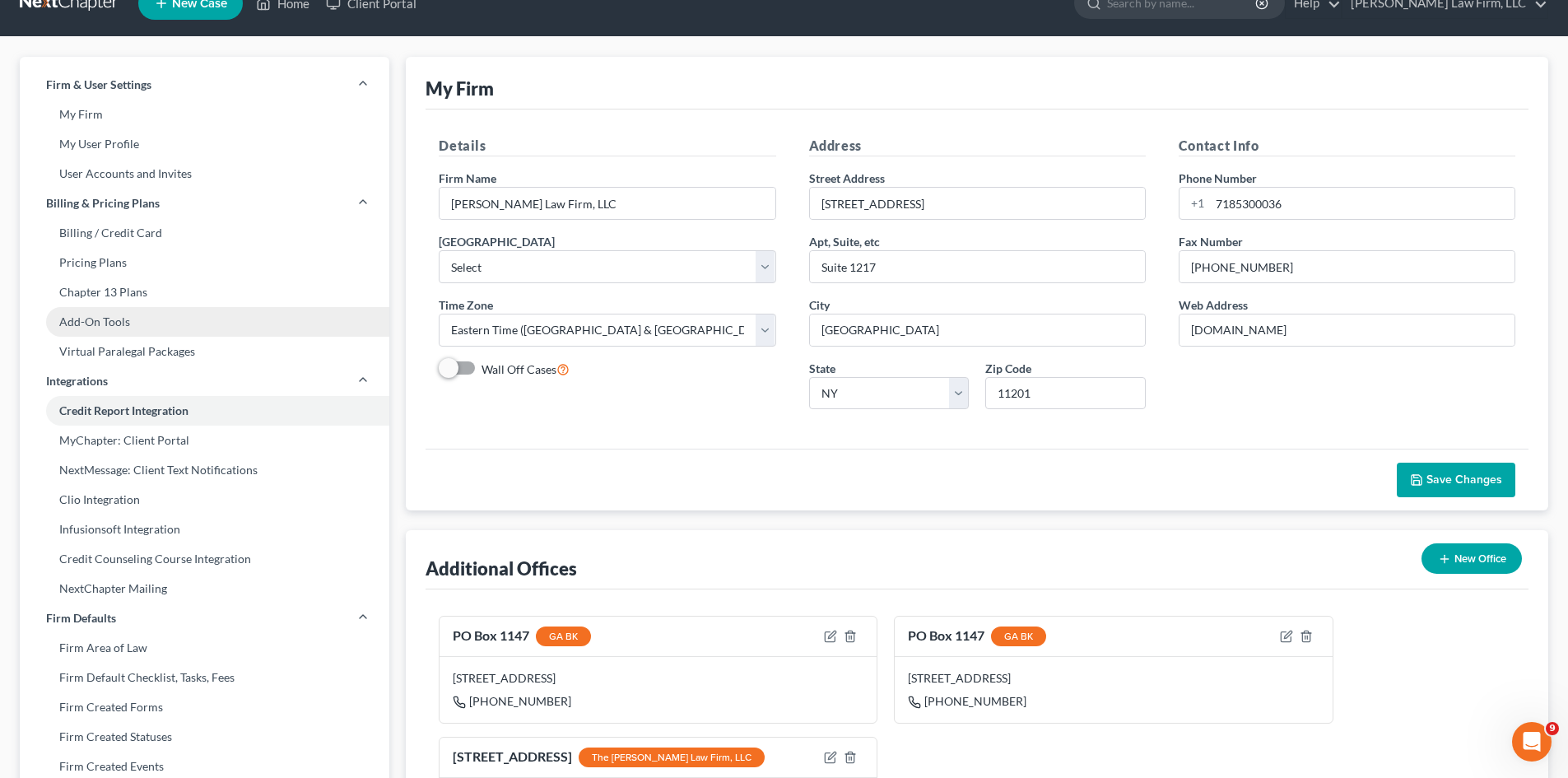
drag, startPoint x: 142, startPoint y: 414, endPoint x: 120, endPoint y: 327, distance: 89.7
click at [120, 327] on link "Add-On Tools" at bounding box center [204, 322] width 370 height 29
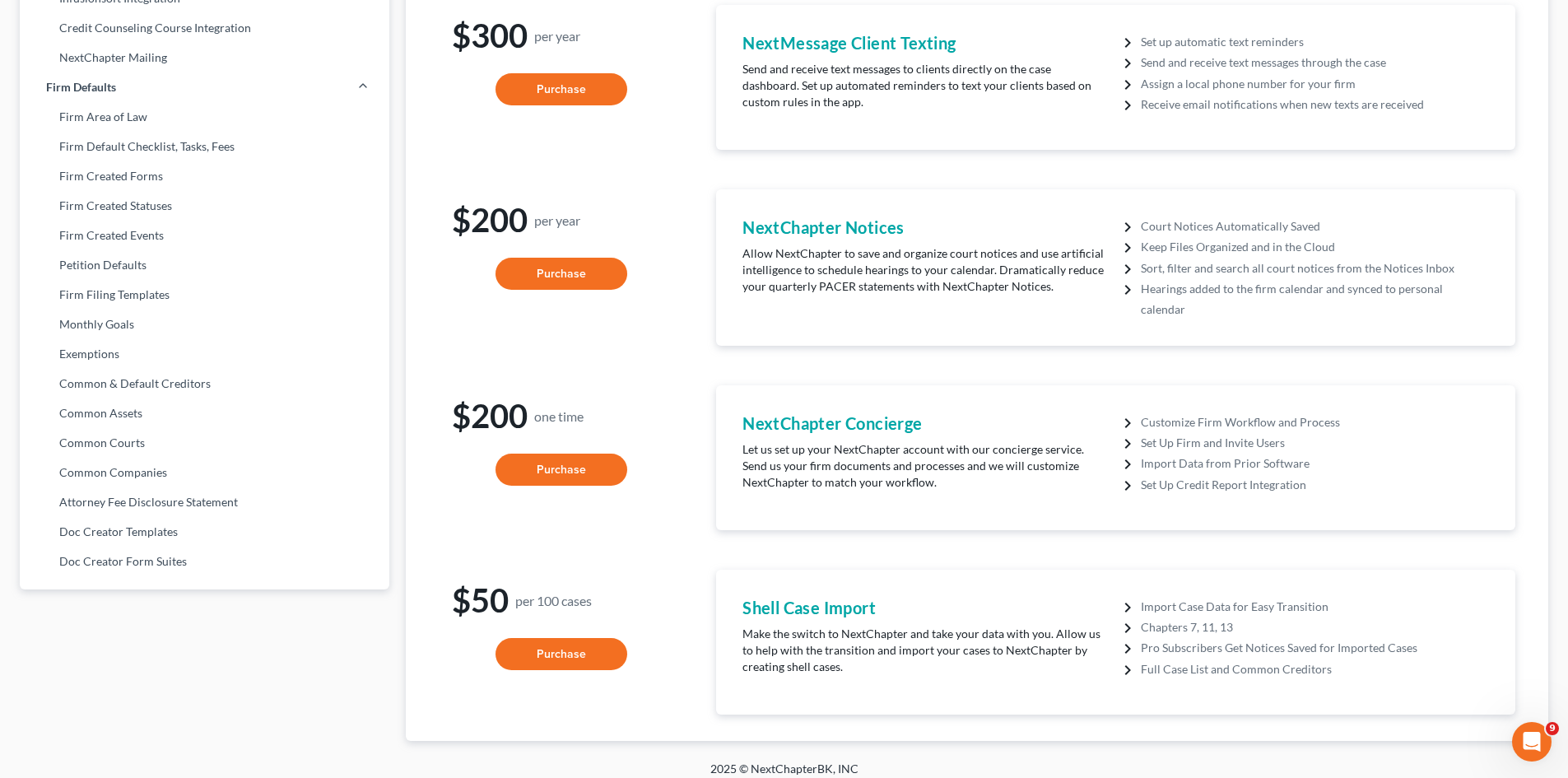
scroll to position [561, 0]
select select "53"
select select "24"
select select "35"
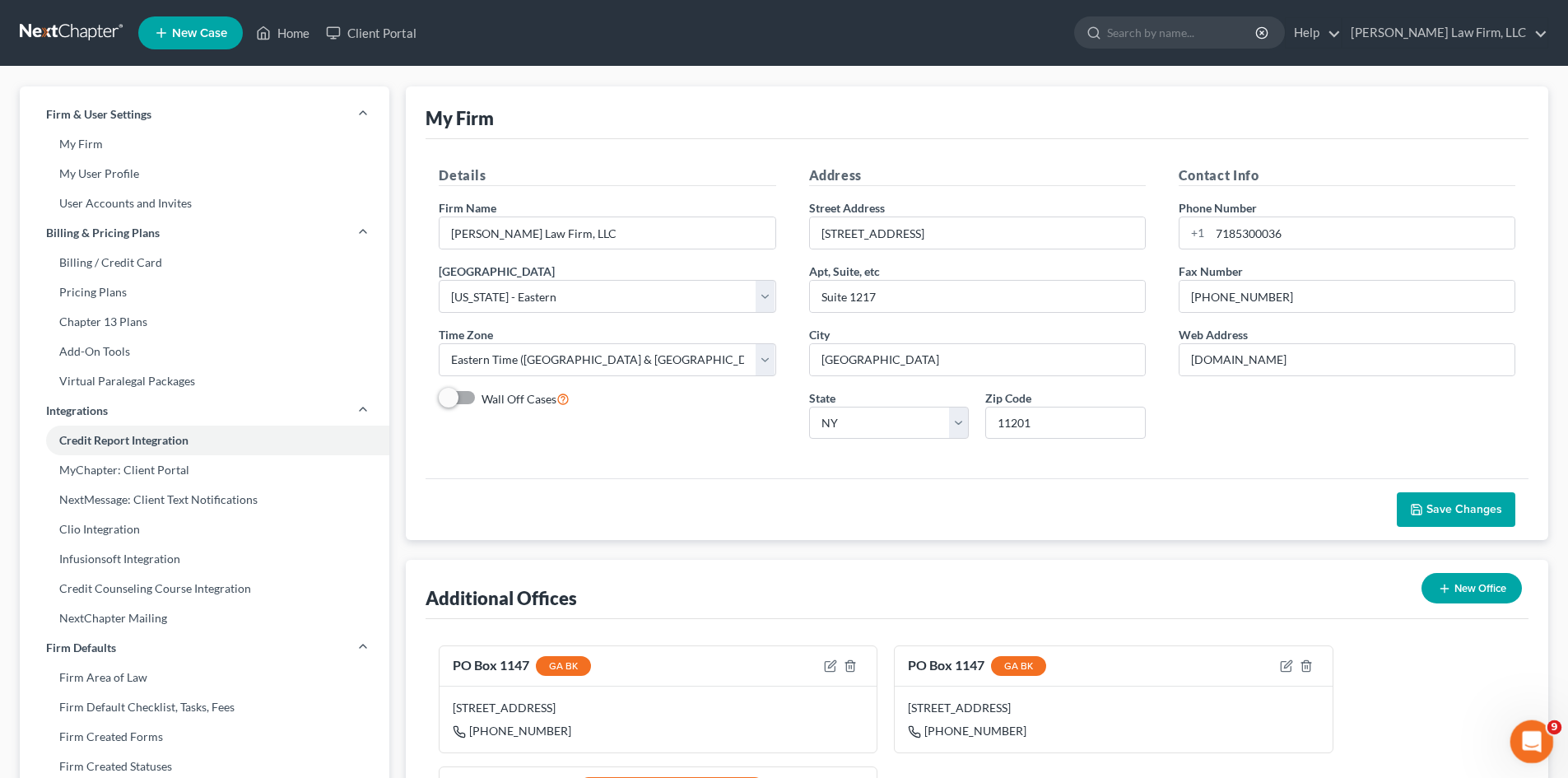
click at [1529, 732] on icon "Open Intercom Messenger" at bounding box center [1529, 739] width 27 height 27
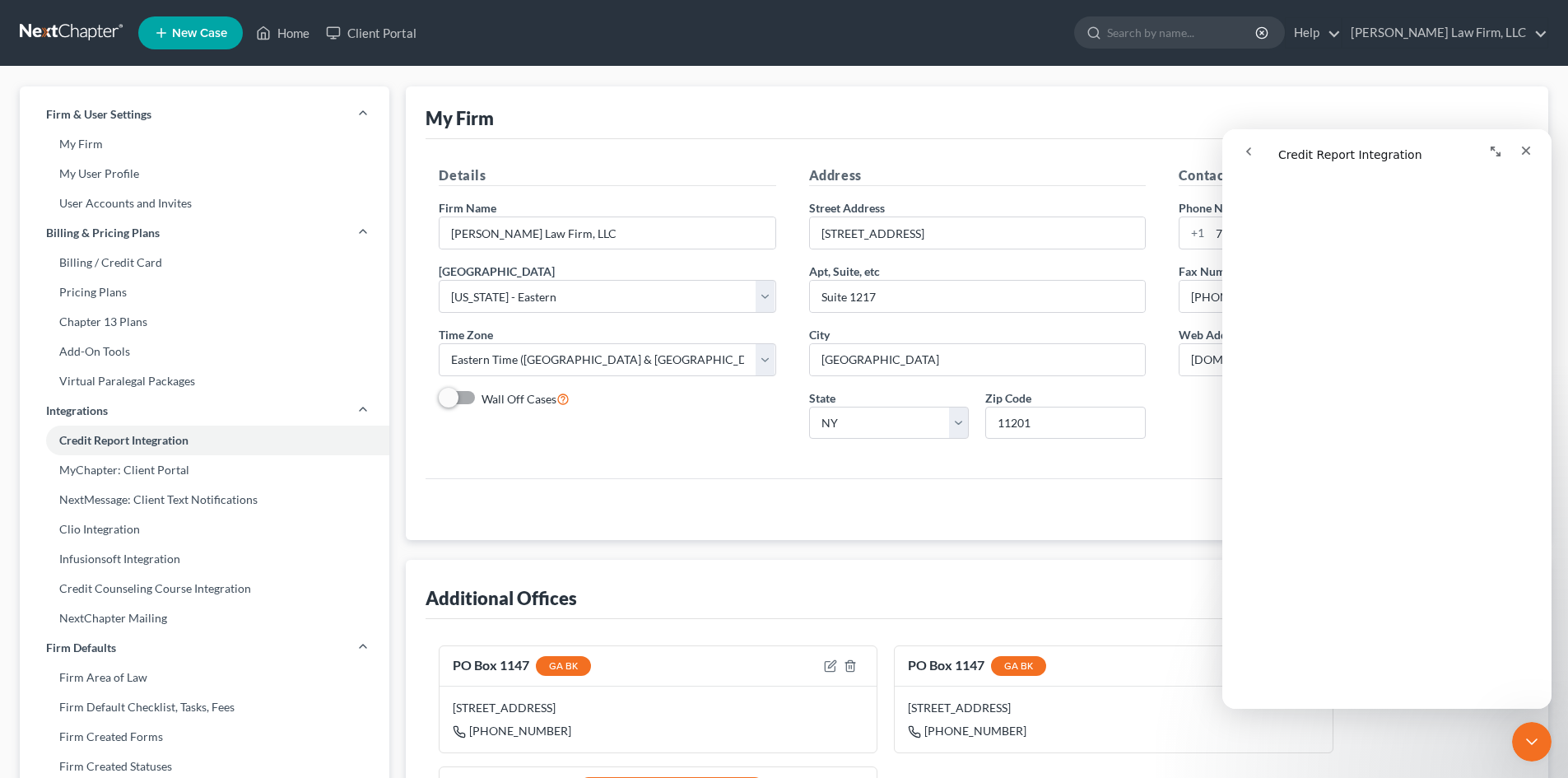
scroll to position [82, 0]
click at [1244, 150] on icon "go back" at bounding box center [1249, 151] width 13 height 13
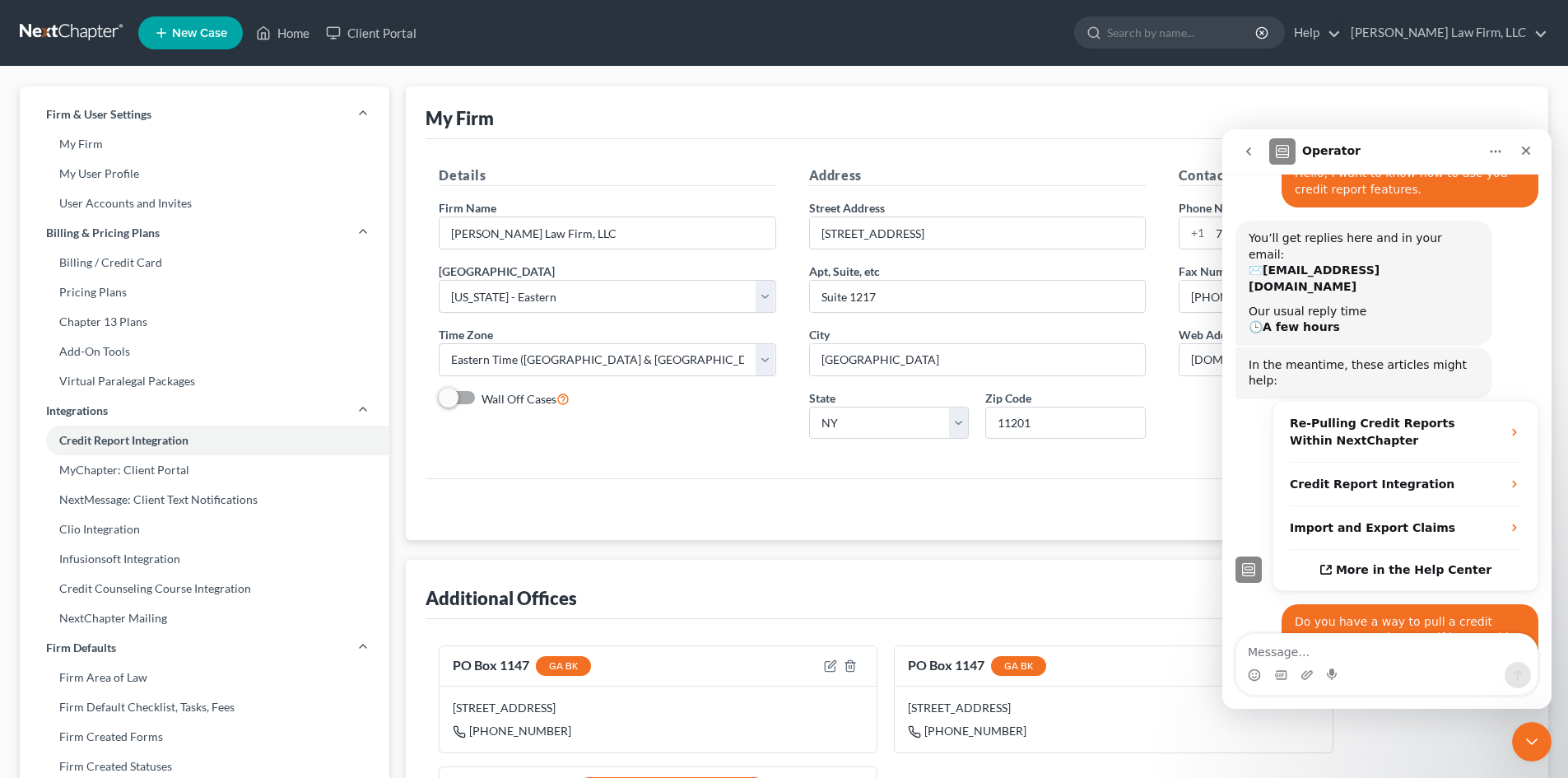
scroll to position [112, 0]
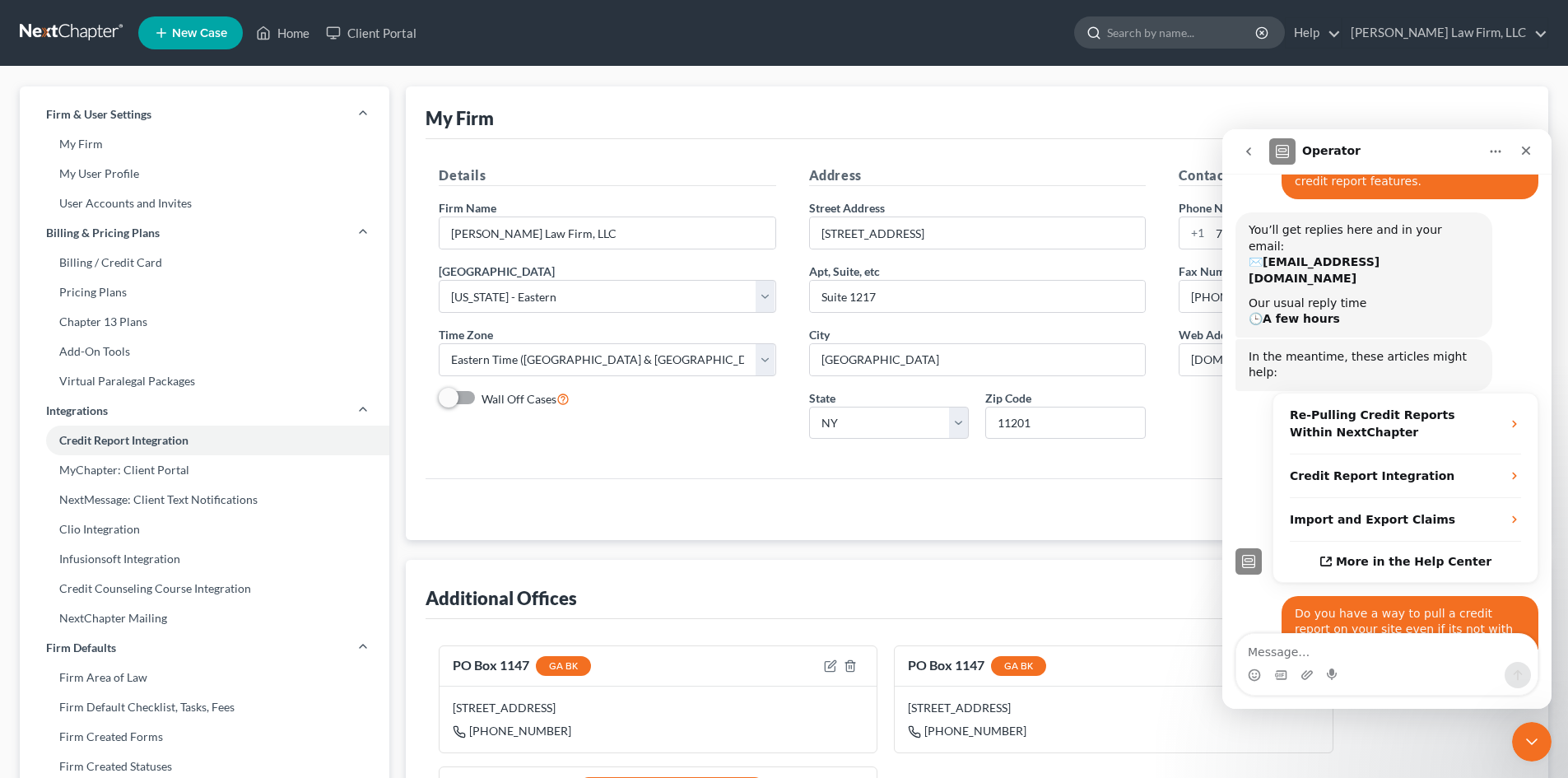
click at [1231, 32] on input "search" at bounding box center [1182, 32] width 150 height 30
